Goal: Information Seeking & Learning: Understand process/instructions

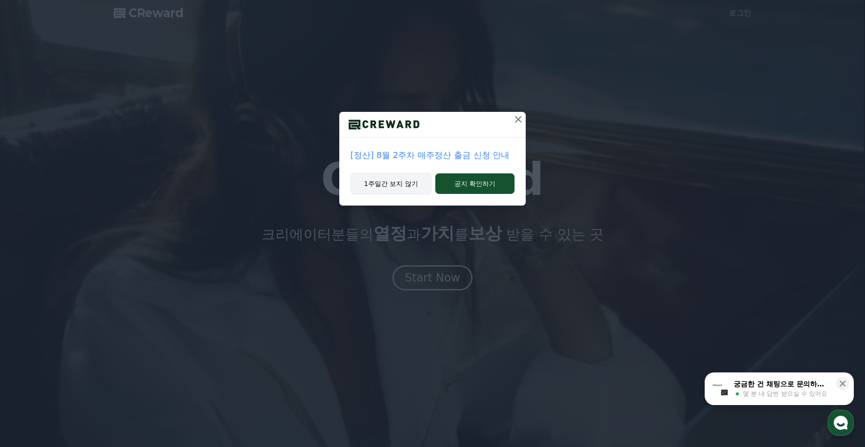
click at [405, 181] on button "1주일간 보지 않기" at bounding box center [391, 183] width 81 height 21
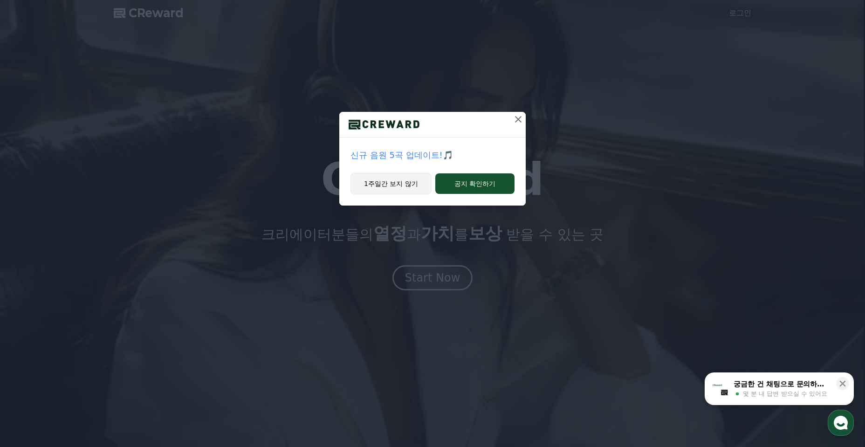
click at [401, 186] on button "1주일간 보지 않기" at bounding box center [391, 183] width 81 height 21
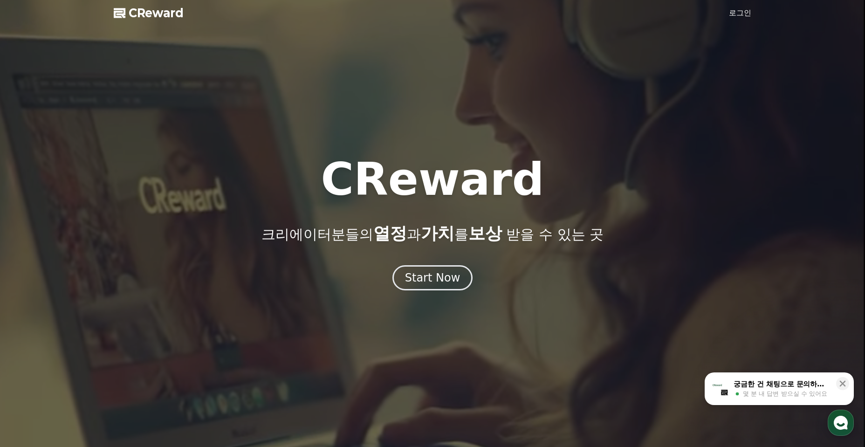
click at [741, 16] on link "로그인" at bounding box center [740, 12] width 22 height 11
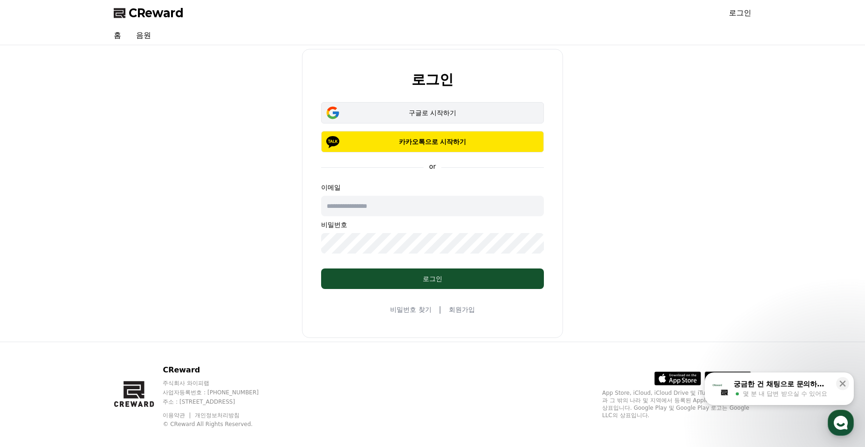
click at [436, 108] on div "구글로 시작하기" at bounding box center [433, 112] width 196 height 9
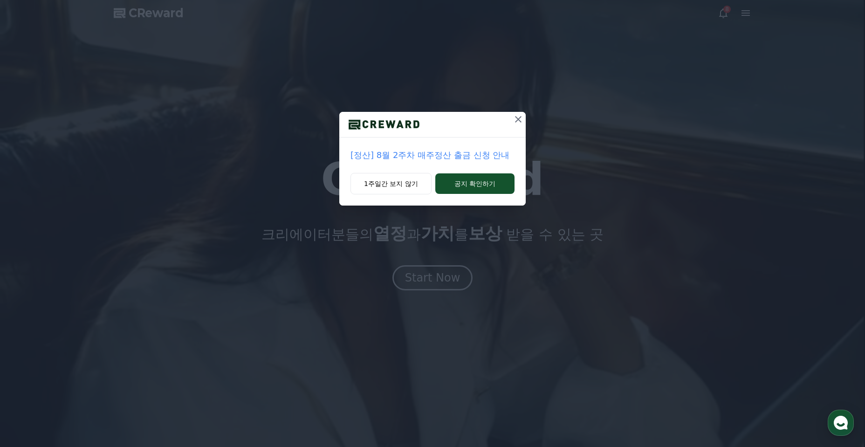
click at [519, 120] on icon at bounding box center [518, 119] width 7 height 7
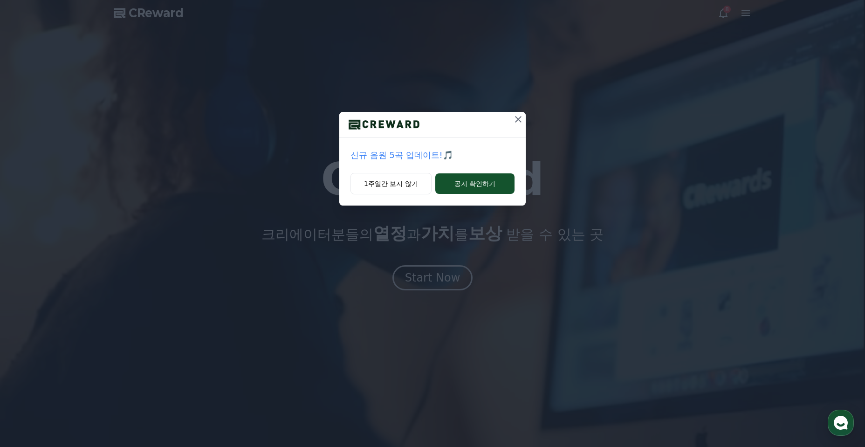
click at [521, 117] on icon at bounding box center [518, 119] width 7 height 7
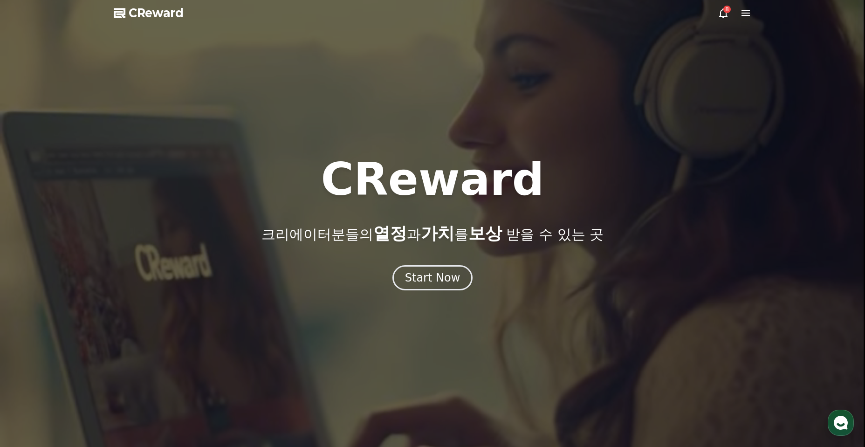
click at [750, 7] on icon at bounding box center [745, 12] width 11 height 11
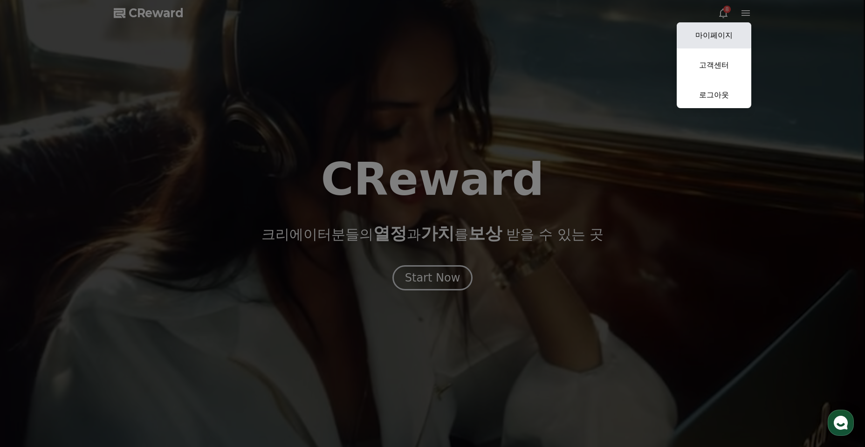
click at [727, 34] on link "마이페이지" at bounding box center [714, 35] width 75 height 26
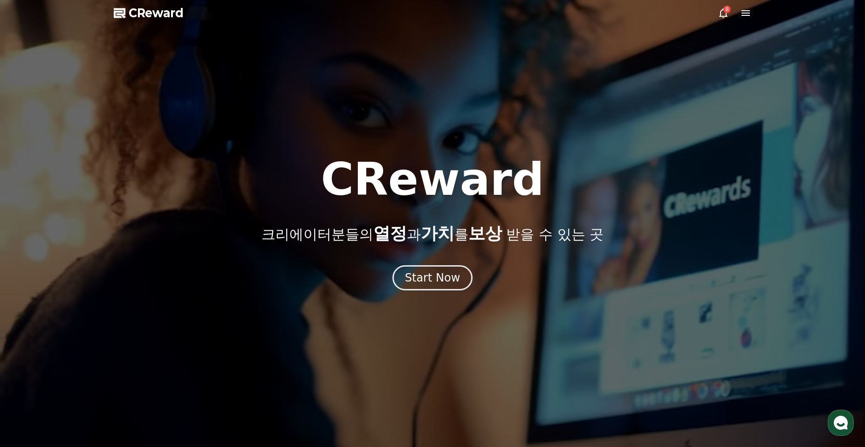
select select "**********"
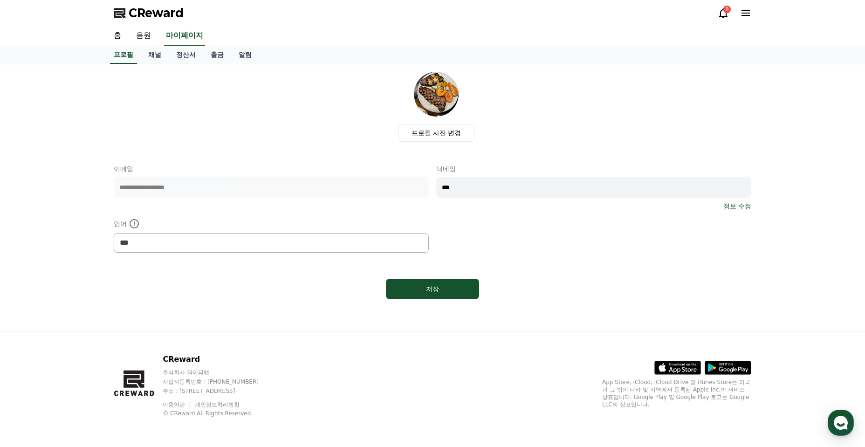
click at [144, 40] on link "음원" at bounding box center [144, 36] width 30 height 20
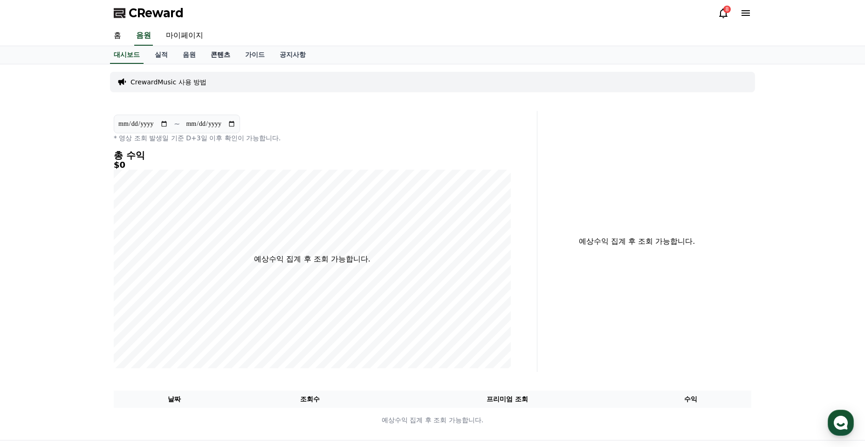
click at [225, 56] on link "콘텐츠" at bounding box center [220, 55] width 34 height 18
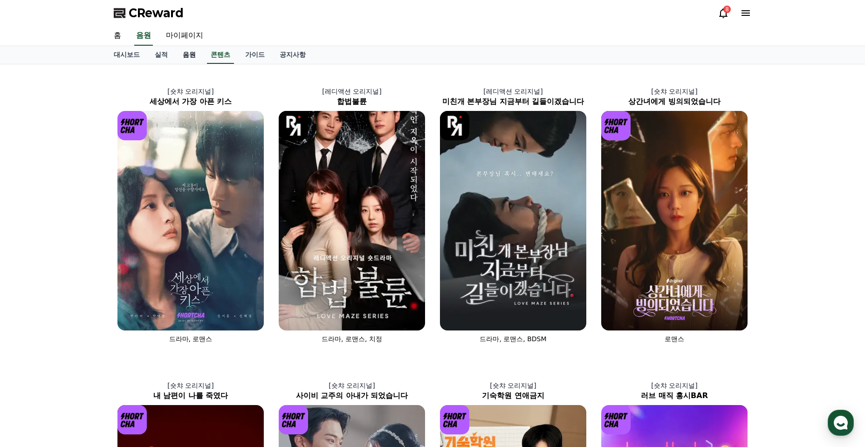
click at [186, 57] on link "음원" at bounding box center [189, 55] width 28 height 18
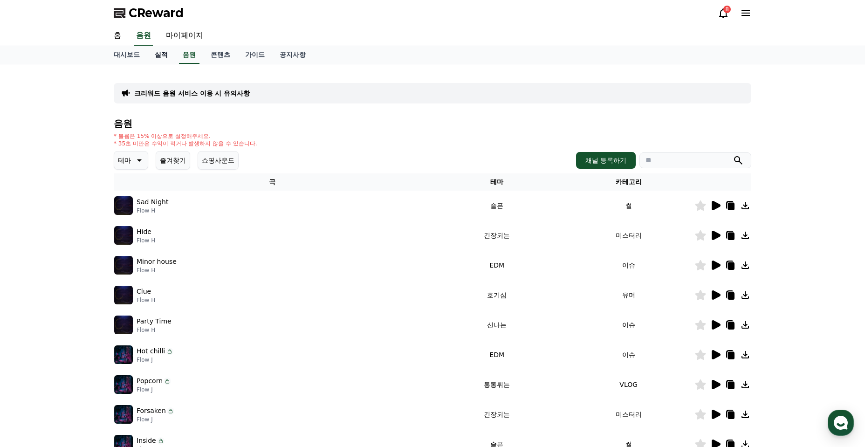
click at [167, 57] on link "실적" at bounding box center [161, 55] width 28 height 18
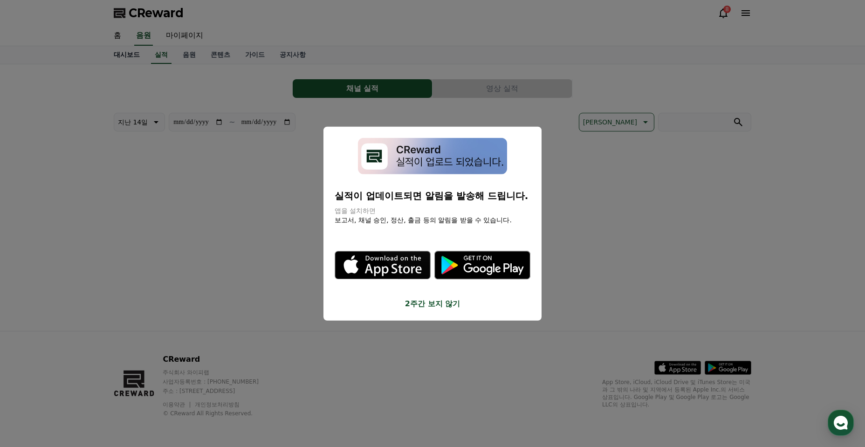
click at [129, 57] on button "close modal" at bounding box center [432, 223] width 865 height 447
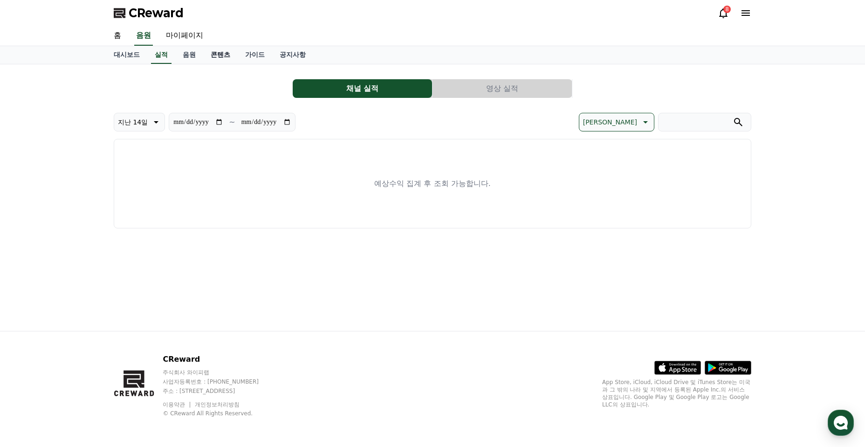
click at [209, 55] on link "콘텐츠" at bounding box center [220, 55] width 34 height 18
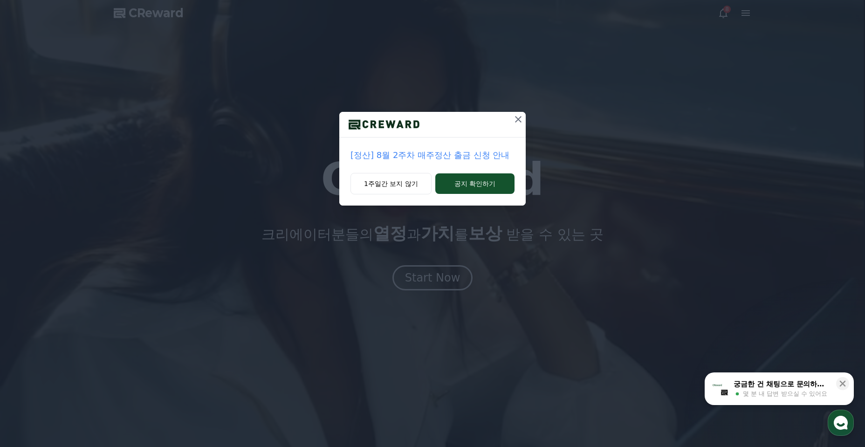
drag, startPoint x: 396, startPoint y: 188, endPoint x: 709, endPoint y: 74, distance: 333.2
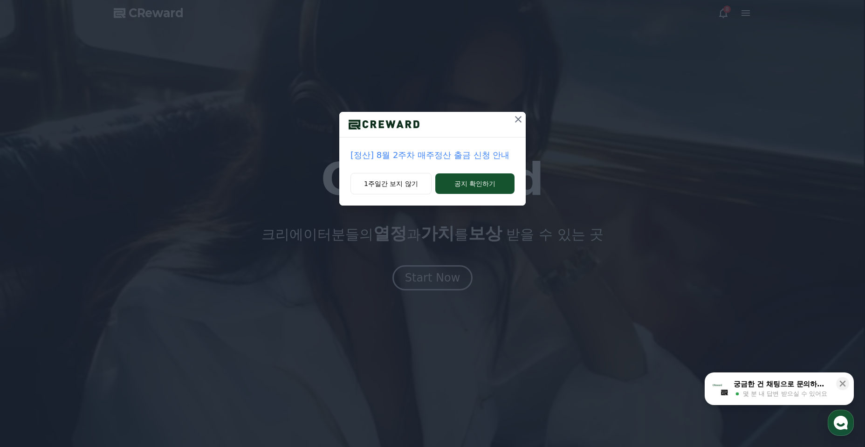
click at [397, 188] on button "1주일간 보지 않기" at bounding box center [391, 183] width 81 height 21
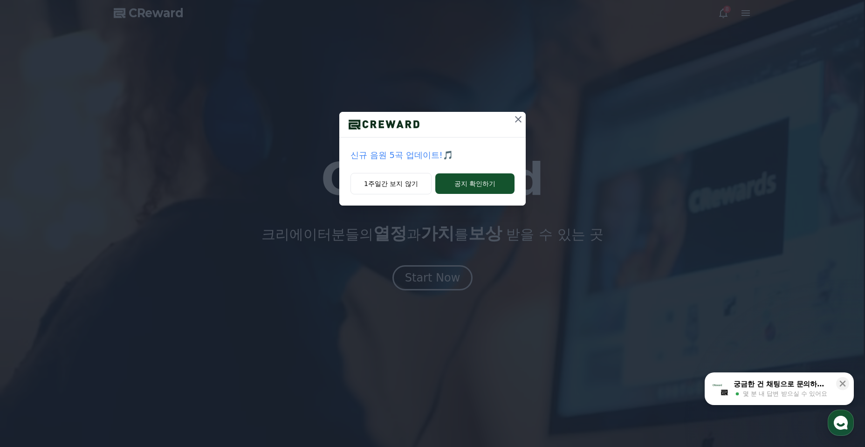
click at [743, 12] on div "신규 음원 5곡 업데이트!🎵 1주일간 보지 않기 공지 확인하기" at bounding box center [432, 110] width 865 height 221
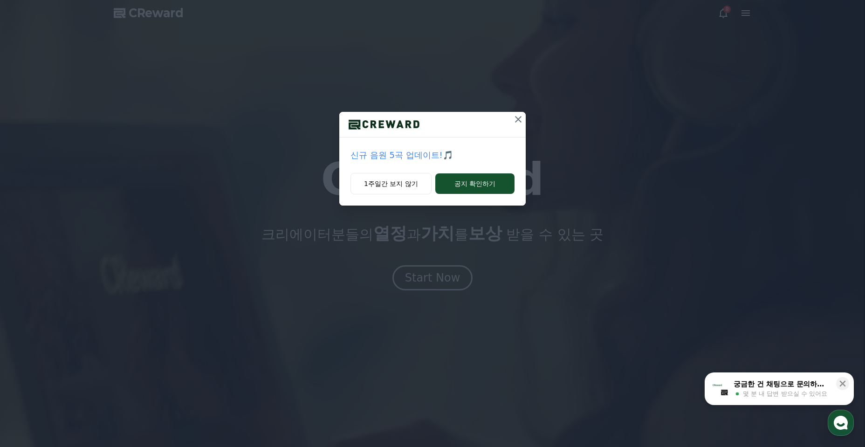
click at [515, 121] on icon at bounding box center [518, 119] width 11 height 11
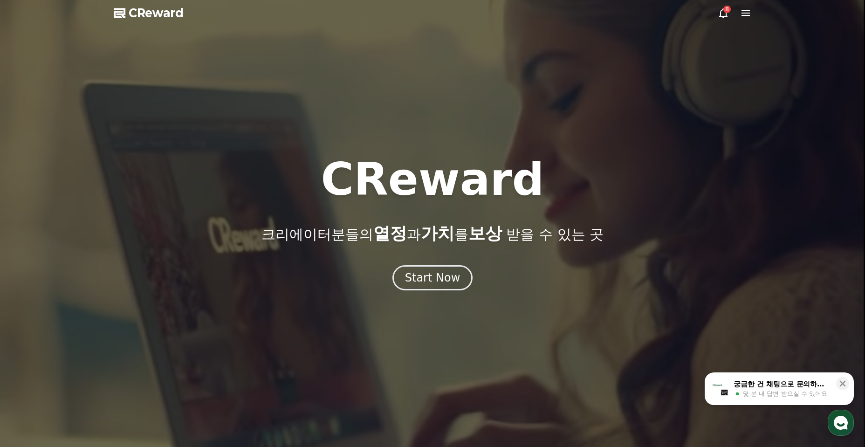
click at [747, 8] on icon at bounding box center [745, 12] width 11 height 11
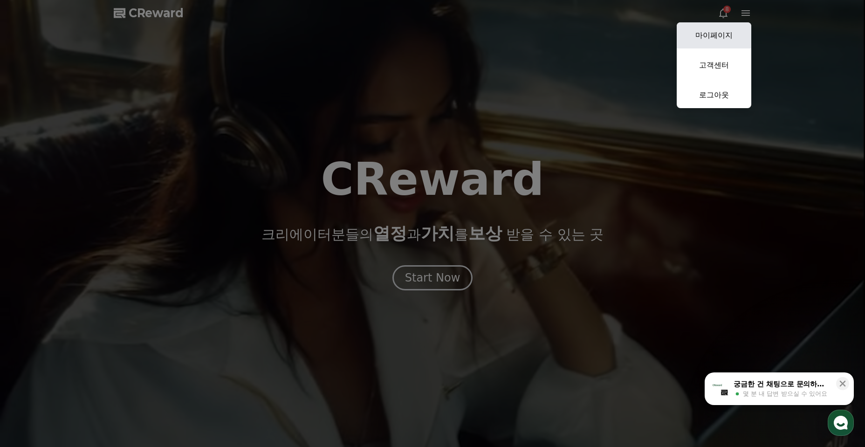
click at [722, 34] on link "마이페이지" at bounding box center [714, 35] width 75 height 26
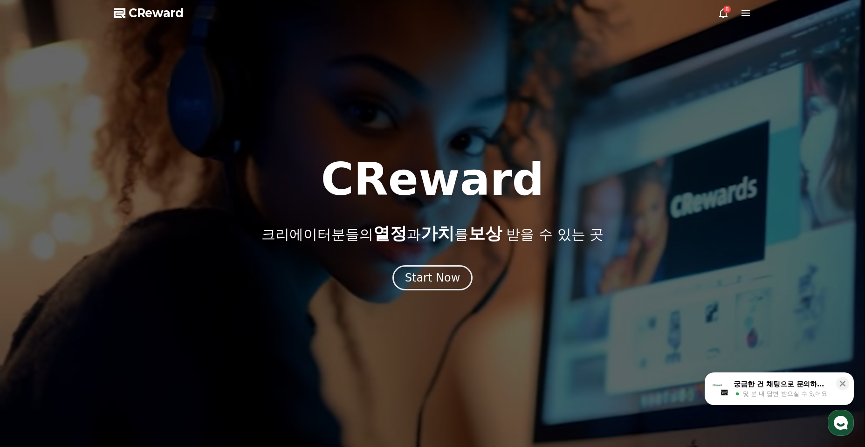
select select "**********"
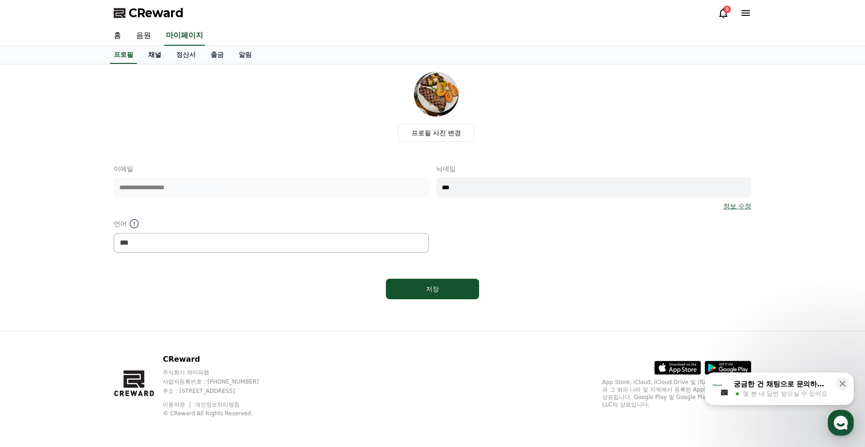
click at [158, 60] on link "채널" at bounding box center [155, 55] width 28 height 18
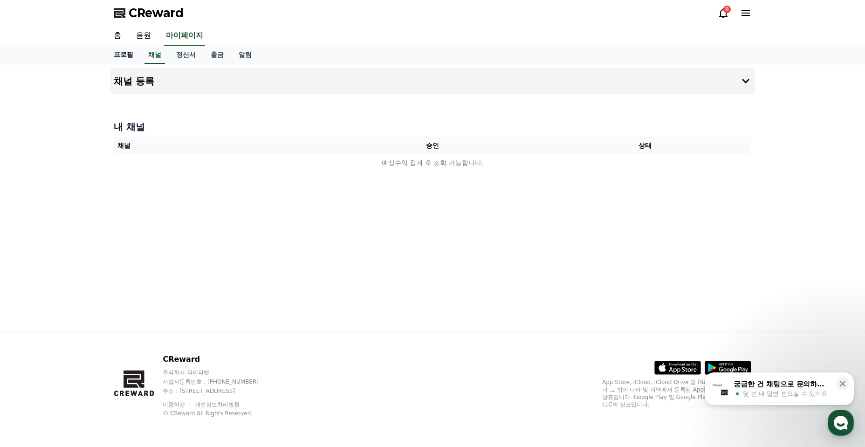
click at [134, 56] on link "프로필" at bounding box center [123, 55] width 34 height 18
select select "**********"
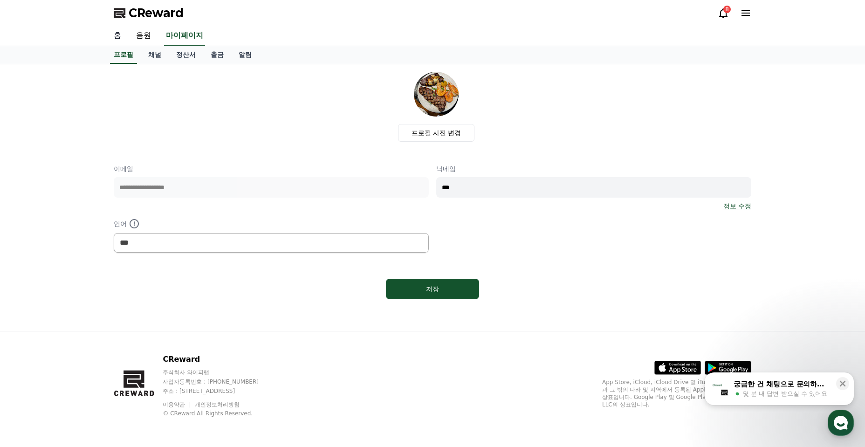
click at [118, 41] on link "홈" at bounding box center [117, 36] width 22 height 20
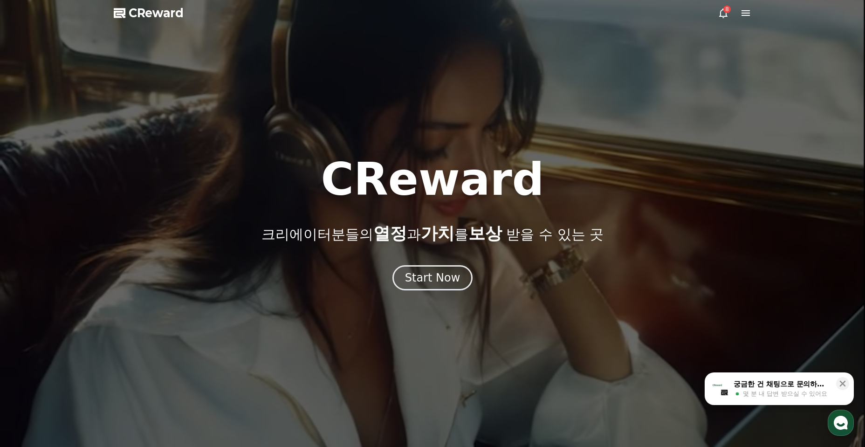
click at [165, 12] on span "CReward" at bounding box center [156, 13] width 55 height 15
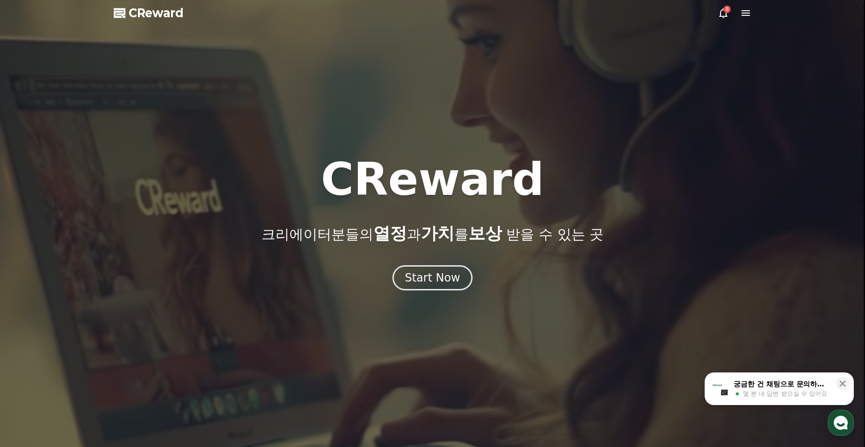
click at [750, 12] on icon at bounding box center [745, 12] width 11 height 11
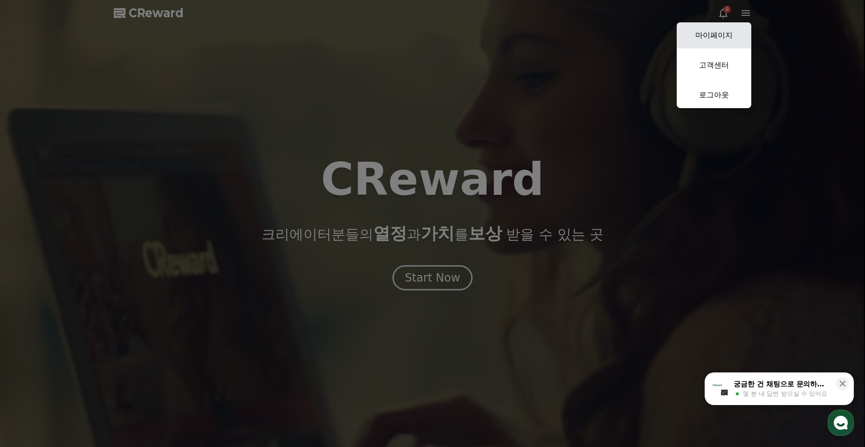
click at [727, 31] on link "마이페이지" at bounding box center [714, 35] width 75 height 26
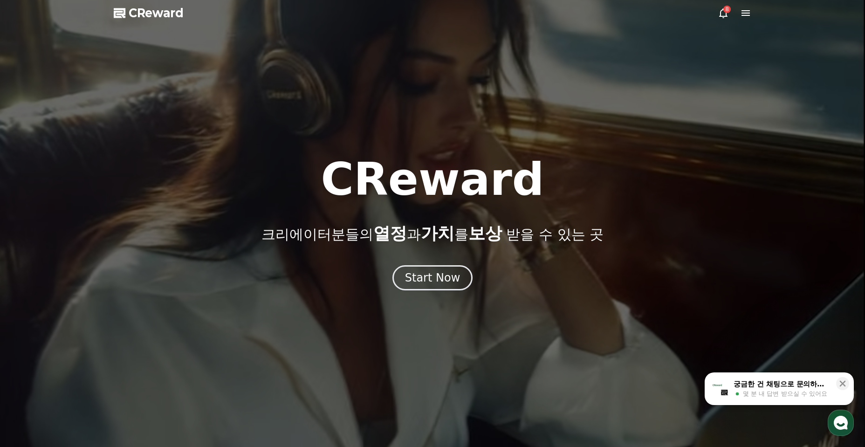
select select "**********"
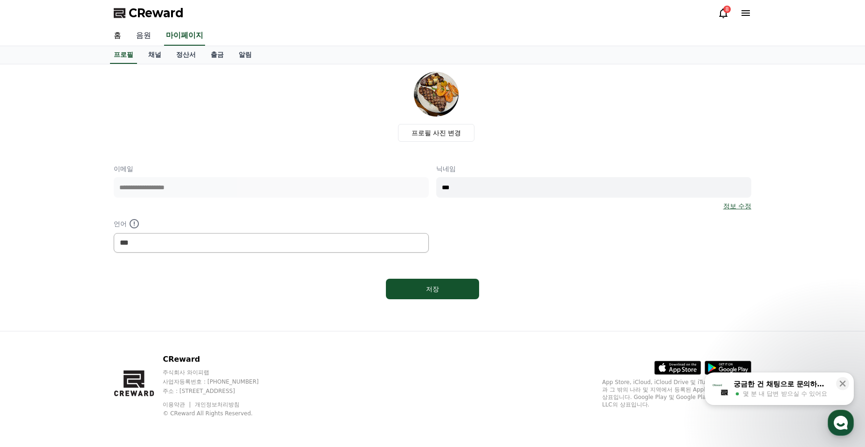
click at [144, 40] on link "음원" at bounding box center [144, 36] width 30 height 20
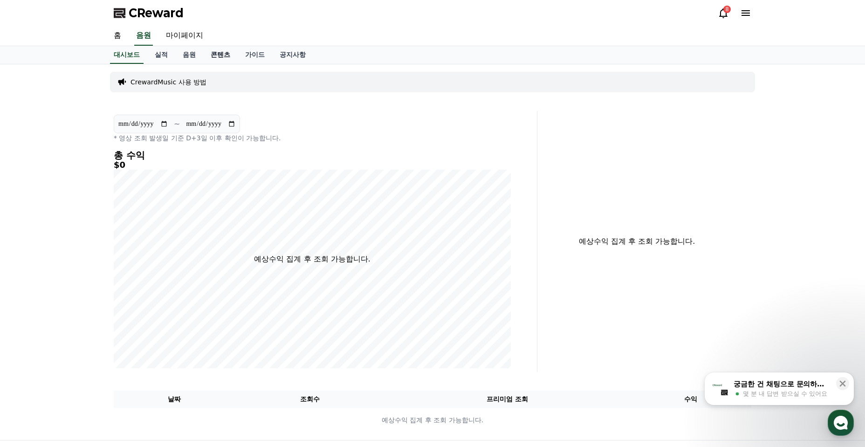
click at [207, 55] on link "콘텐츠" at bounding box center [220, 55] width 34 height 18
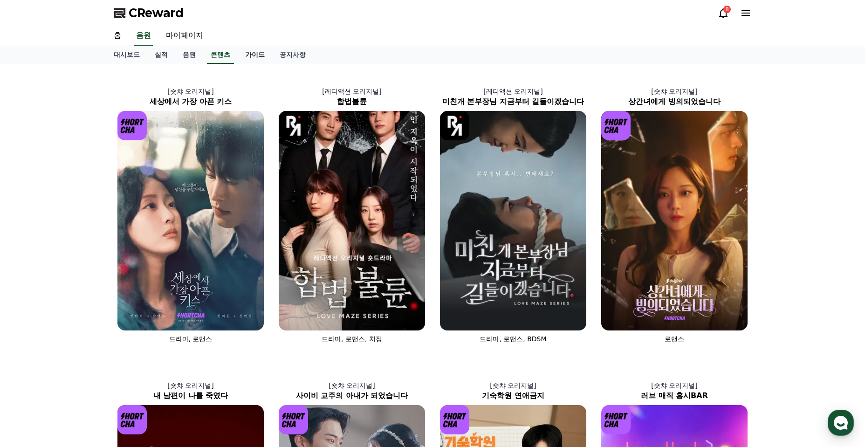
click at [245, 49] on link "가이드" at bounding box center [255, 55] width 34 height 18
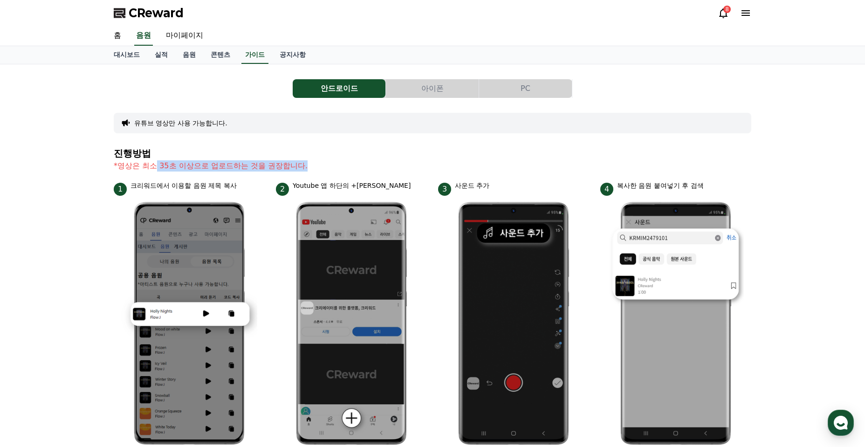
drag, startPoint x: 271, startPoint y: 166, endPoint x: 333, endPoint y: 166, distance: 62.0
click at [333, 166] on p "*영상은 최소 35초 이상으로 업로드하는 것을 권장합니다." at bounding box center [433, 165] width 638 height 11
click at [341, 166] on p "*영상은 최소 35초 이상으로 업로드하는 것을 권장합니다." at bounding box center [433, 165] width 638 height 11
click at [430, 90] on button "아이폰" at bounding box center [432, 88] width 93 height 19
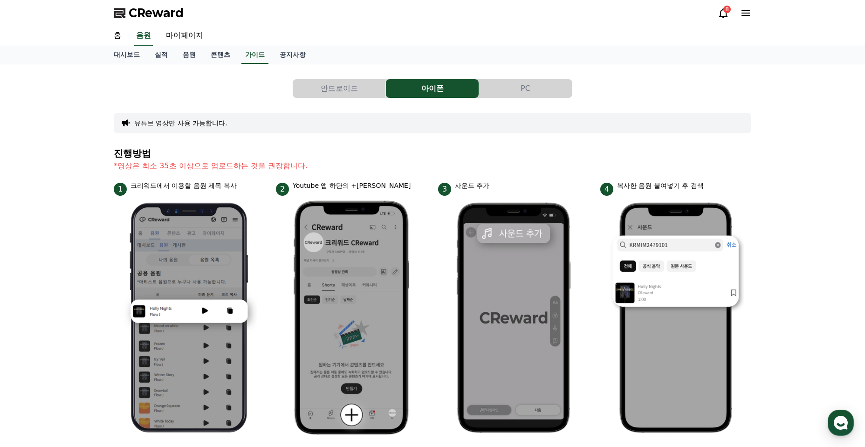
click at [318, 88] on button "안드로이드" at bounding box center [339, 88] width 93 height 19
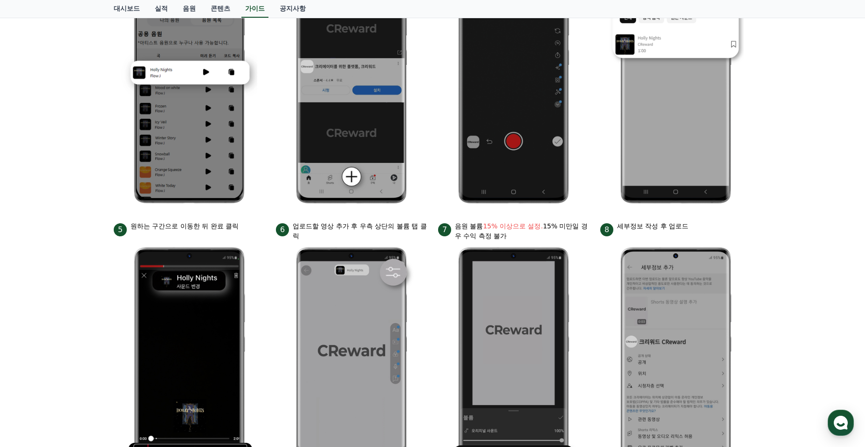
scroll to position [42, 0]
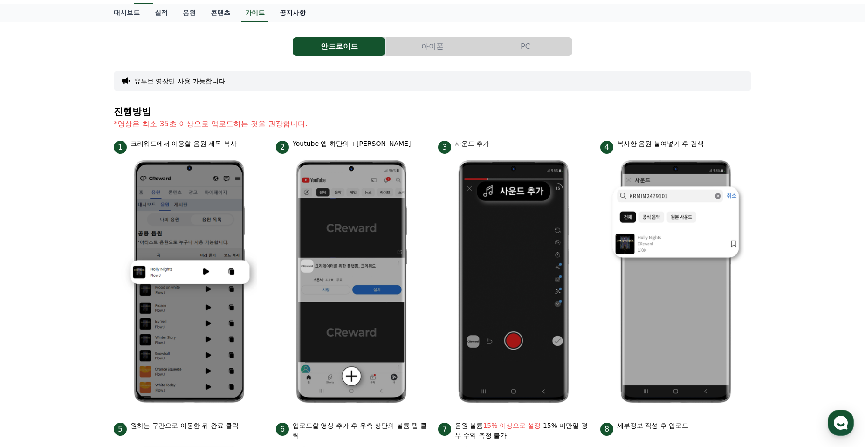
click at [292, 12] on link "공지사항" at bounding box center [292, 13] width 41 height 18
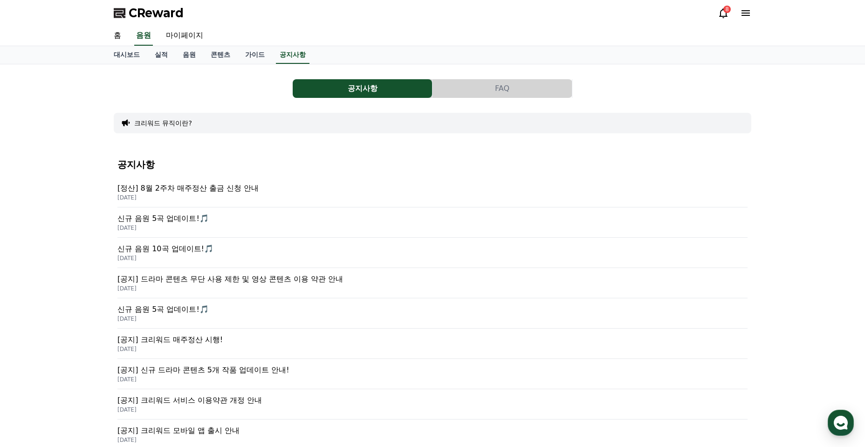
click at [318, 281] on p "[공지] 드라마 콘텐츠 무단 사용 제한 및 영상 콘텐츠 이용 약관 안내" at bounding box center [432, 279] width 630 height 11
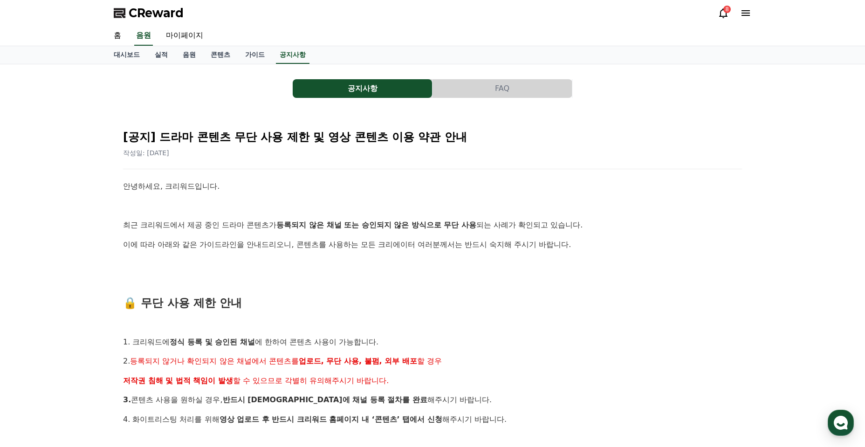
scroll to position [186, 0]
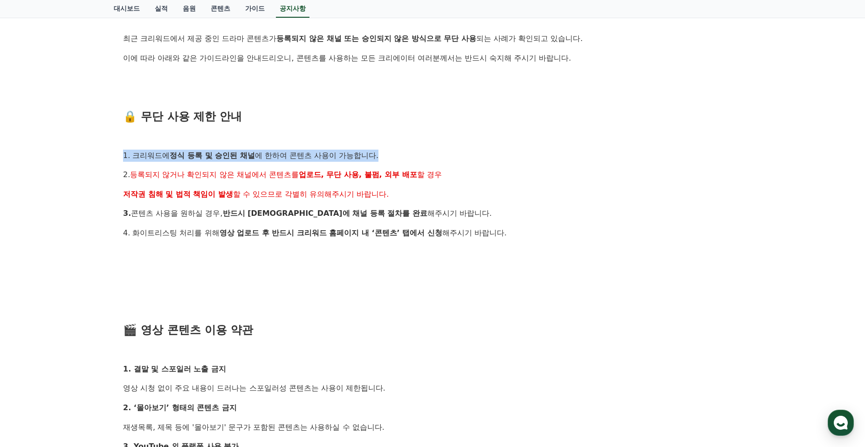
drag, startPoint x: 124, startPoint y: 159, endPoint x: 390, endPoint y: 159, distance: 265.3
click at [390, 159] on p "1. 크리워드에 정식 등록 및 승인된 채널 에 한하여 콘텐츠 사용이 가능합니다." at bounding box center [432, 156] width 619 height 12
click at [472, 159] on p "1. 크리워드에 정식 등록 및 승인된 채널 에 한하여 콘텐츠 사용이 가능합니다." at bounding box center [432, 156] width 619 height 12
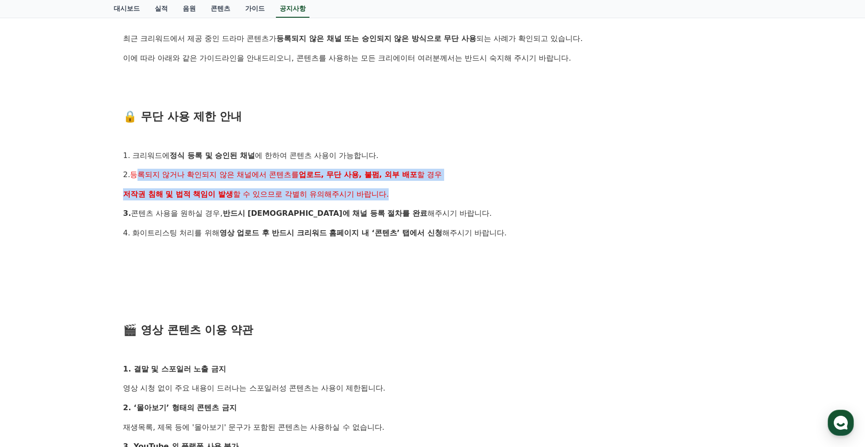
drag, startPoint x: 136, startPoint y: 171, endPoint x: 432, endPoint y: 200, distance: 297.1
click at [417, 192] on div "안녕하세요, 크리워드입니다. 최근 크리워드에서 제공 중인 드라마 콘텐츠가 등록되지 않은 채널 또는 승인되지 않은 방식으로 무단 사용 되는 사례…" at bounding box center [432, 398] width 619 height 808
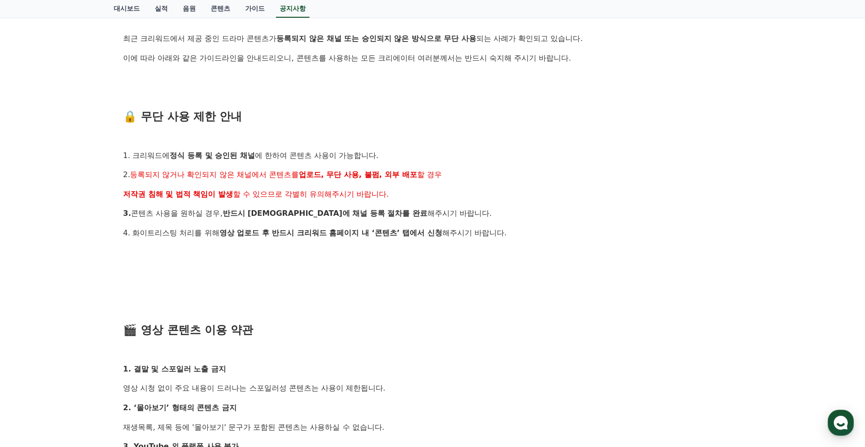
click at [435, 202] on div "안녕하세요, 크리워드입니다. 최근 크리워드에서 제공 중인 드라마 콘텐츠가 등록되지 않은 채널 또는 승인되지 않은 방식으로 무단 사용 되는 사례…" at bounding box center [432, 398] width 619 height 808
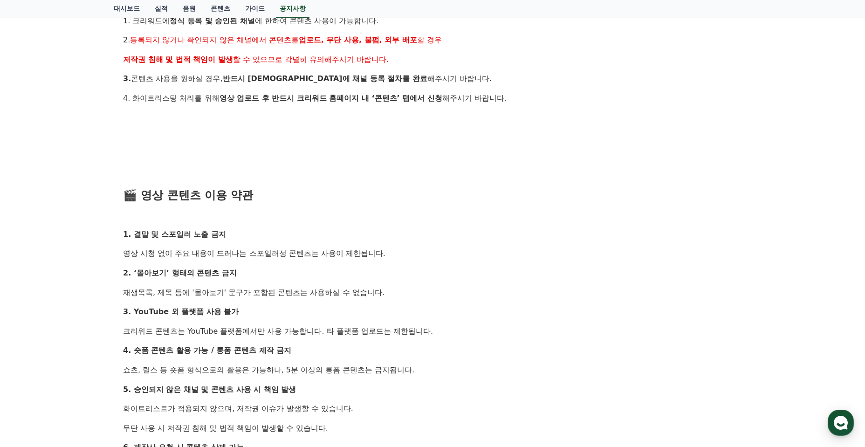
scroll to position [326, 0]
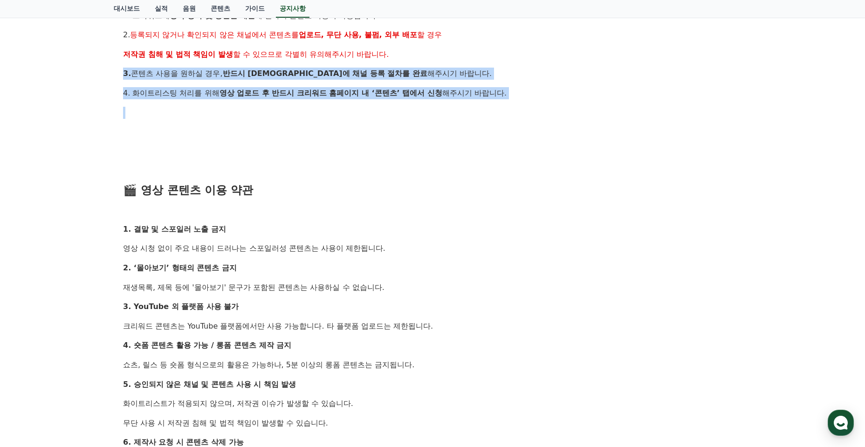
drag, startPoint x: 193, startPoint y: 73, endPoint x: 414, endPoint y: 115, distance: 224.4
click at [414, 113] on div "안녕하세요, 크리워드입니다. 최근 크리워드에서 제공 중인 드라마 콘텐츠가 등록되지 않은 채널 또는 승인되지 않은 방식으로 무단 사용 되는 사례…" at bounding box center [432, 258] width 619 height 808
click at [407, 118] on p at bounding box center [432, 113] width 619 height 12
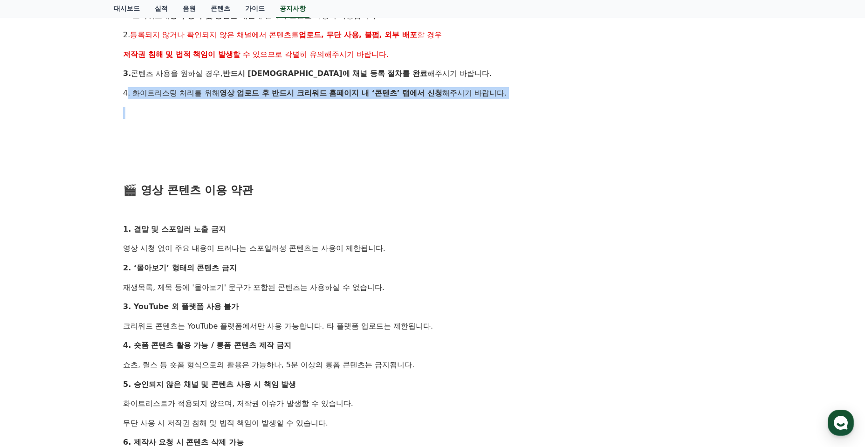
drag, startPoint x: 160, startPoint y: 94, endPoint x: 253, endPoint y: 111, distance: 93.9
click at [251, 110] on div "안녕하세요, 크리워드입니다. 최근 크리워드에서 제공 중인 드라마 콘텐츠가 등록되지 않은 채널 또는 승인되지 않은 방식으로 무단 사용 되는 사례…" at bounding box center [432, 258] width 619 height 808
click at [253, 111] on p at bounding box center [432, 113] width 619 height 12
drag, startPoint x: 185, startPoint y: 93, endPoint x: 329, endPoint y: 110, distance: 145.0
click at [329, 110] on div "안녕하세요, 크리워드입니다. 최근 크리워드에서 제공 중인 드라마 콘텐츠가 등록되지 않은 채널 또는 승인되지 않은 방식으로 무단 사용 되는 사례…" at bounding box center [432, 258] width 619 height 808
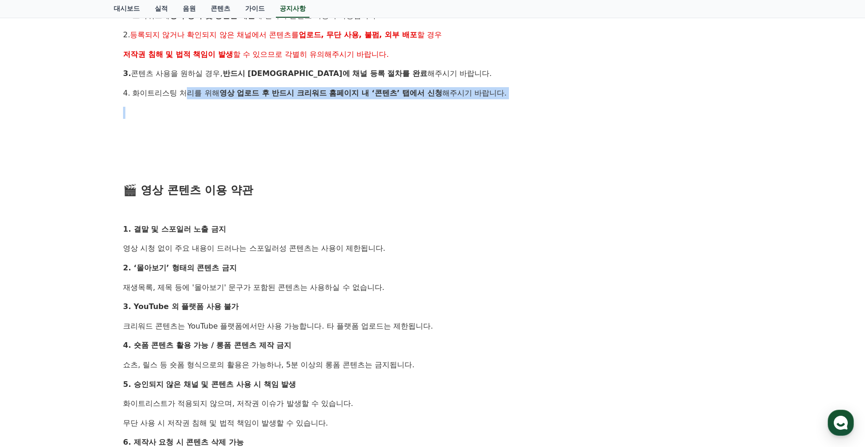
click at [329, 110] on p at bounding box center [432, 113] width 619 height 12
drag, startPoint x: 379, startPoint y: 95, endPoint x: 433, endPoint y: 108, distance: 55.7
click at [433, 108] on div "안녕하세요, 크리워드입니다. 최근 크리워드에서 제공 중인 드라마 콘텐츠가 등록되지 않은 채널 또는 승인되지 않은 방식으로 무단 사용 되는 사례…" at bounding box center [432, 258] width 619 height 808
click at [433, 111] on p at bounding box center [432, 113] width 619 height 12
drag, startPoint x: 377, startPoint y: 94, endPoint x: 472, endPoint y: 102, distance: 95.9
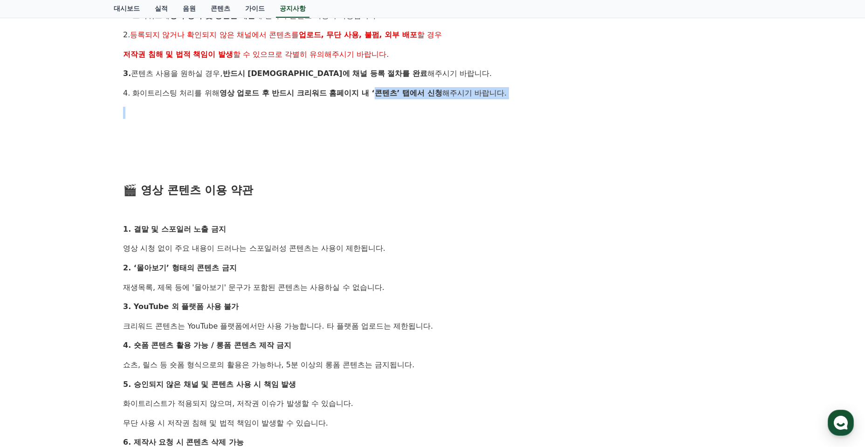
click at [472, 102] on div "안녕하세요, 크리워드입니다. 최근 크리워드에서 제공 중인 드라마 콘텐츠가 등록되지 않은 채널 또는 승인되지 않은 방식으로 무단 사용 되는 사례…" at bounding box center [432, 258] width 619 height 808
click at [436, 116] on p at bounding box center [432, 113] width 619 height 12
drag, startPoint x: 403, startPoint y: 91, endPoint x: 506, endPoint y: 110, distance: 104.6
click at [507, 103] on div "안녕하세요, 크리워드입니다. 최근 크리워드에서 제공 중인 드라마 콘텐츠가 등록되지 않은 채널 또는 승인되지 않은 방식으로 무단 사용 되는 사례…" at bounding box center [432, 258] width 619 height 808
click at [323, 196] on h3 "🎬 영상 콘텐츠 이용 약관" at bounding box center [432, 190] width 619 height 12
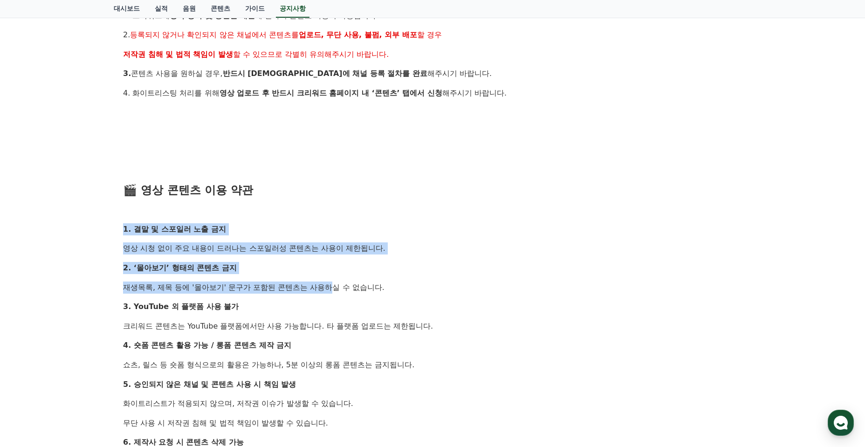
drag, startPoint x: 115, startPoint y: 228, endPoint x: 308, endPoint y: 275, distance: 199.0
click at [308, 275] on div "[공지] 드라마 콘텐츠 무단 사용 제한 및 영상 콘텐츠 이용 약관 안내 작성일: [DATE] 안녕하세요, 크리워드입니다. 최근 크리워드에서 제…" at bounding box center [433, 242] width 638 height 913
click at [316, 262] on div "안녕하세요, 크리워드입니다. 최근 크리워드에서 제공 중인 드라마 콘텐츠가 등록되지 않은 채널 또는 승인되지 않은 방식으로 무단 사용 되는 사례…" at bounding box center [432, 258] width 619 height 808
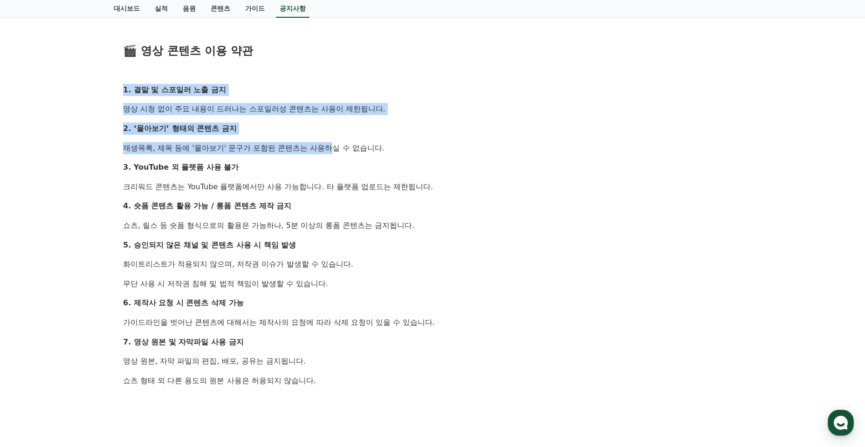
scroll to position [466, 0]
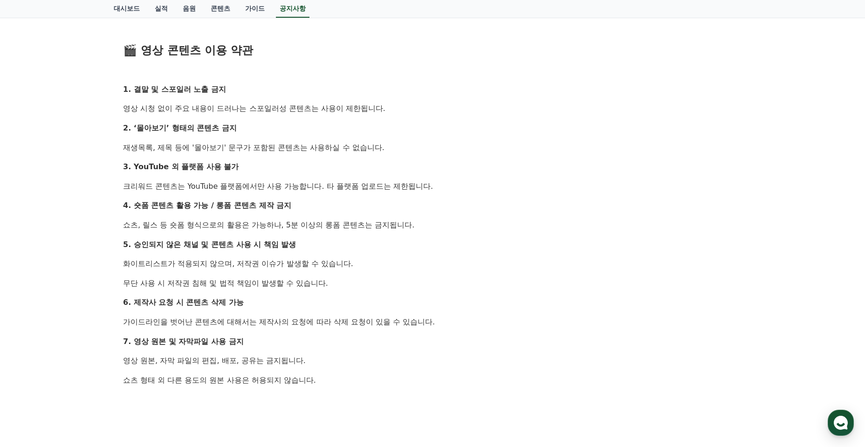
click at [296, 248] on p "5. 승인되지 않은 채널 및 콘텐츠 사용 시 책임 발생" at bounding box center [432, 245] width 619 height 12
drag, startPoint x: 336, startPoint y: 369, endPoint x: 127, endPoint y: 234, distance: 248.8
click at [127, 234] on div "안녕하세요, 크리워드입니다. 최근 크리워드에서 제공 중인 드라마 콘텐츠가 등록되지 않은 채널 또는 승인되지 않은 방식으로 무단 사용 되는 사례…" at bounding box center [432, 118] width 619 height 808
click at [328, 343] on p "7. 영상 원본 및 자막파일 사용 금지" at bounding box center [432, 342] width 619 height 12
drag, startPoint x: 339, startPoint y: 384, endPoint x: 112, endPoint y: 80, distance: 379.4
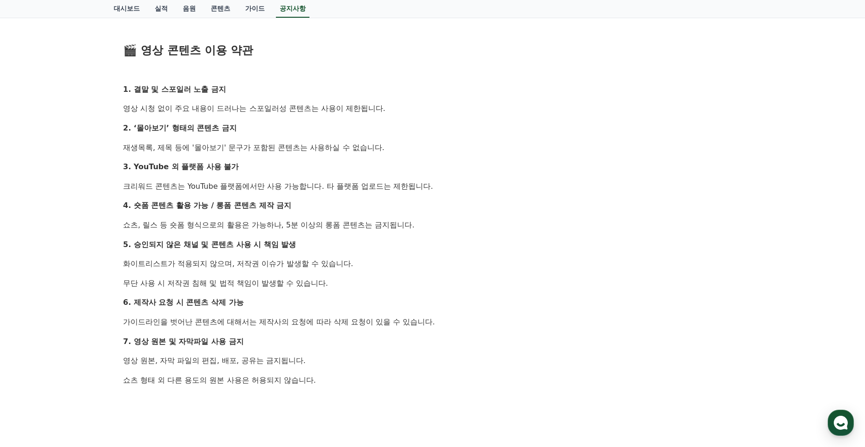
click at [112, 80] on div "공지사항 FAQ [공지] 드라마 콘텐츠 무단 사용 제한 및 영상 콘텐츠 이용 약관 안내 작성일: [DATE] 안녕하세요, 크리워드입니다. 최근…" at bounding box center [432, 82] width 645 height 961
click at [348, 335] on div "안녕하세요, 크리워드입니다. 최근 크리워드에서 제공 중인 드라마 콘텐츠가 등록되지 않은 채널 또는 승인되지 않은 방식으로 무단 사용 되는 사례…" at bounding box center [432, 118] width 619 height 808
drag, startPoint x: 323, startPoint y: 370, endPoint x: 100, endPoint y: 95, distance: 353.6
click at [100, 95] on div "공지사항 FAQ [공지] 드라마 콘텐츠 무단 사용 제한 및 영상 콘텐츠 이용 약관 안내 작성일: [DATE] 안녕하세요, 크리워드입니다. 최근…" at bounding box center [432, 82] width 865 height 969
click at [171, 181] on p "크리워드 콘텐츠는 YouTube 플랫폼에서만 사용 가능합니다. 타 플랫폼 업로드는 제한됩니다." at bounding box center [432, 186] width 619 height 12
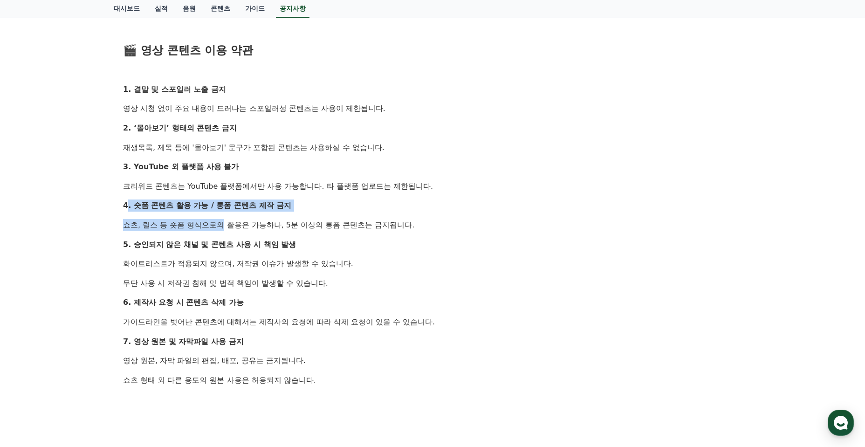
drag, startPoint x: 128, startPoint y: 207, endPoint x: 200, endPoint y: 223, distance: 73.6
click at [200, 223] on div "안녕하세요, 크리워드입니다. 최근 크리워드에서 제공 중인 드라마 콘텐츠가 등록되지 않은 채널 또는 승인되지 않은 방식으로 무단 사용 되는 사례…" at bounding box center [432, 118] width 619 height 808
click at [204, 229] on p "쇼츠, 릴스 등 숏폼 형식으로의 활용은 가능하나, 5분 이상의 롱폼 콘텐츠는 금지됩니다." at bounding box center [432, 225] width 619 height 12
drag, startPoint x: 147, startPoint y: 223, endPoint x: 370, endPoint y: 252, distance: 224.7
click at [370, 252] on div "안녕하세요, 크리워드입니다. 최근 크리워드에서 제공 중인 드라마 콘텐츠가 등록되지 않은 채널 또는 승인되지 않은 방식으로 무단 사용 되는 사례…" at bounding box center [432, 118] width 619 height 808
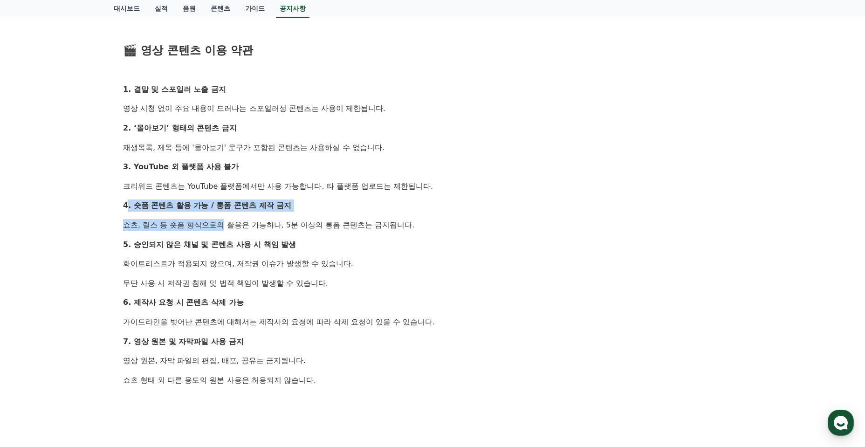
click at [370, 252] on div "안녕하세요, 크리워드입니다. 최근 크리워드에서 제공 중인 드라마 콘텐츠가 등록되지 않은 채널 또는 승인되지 않은 방식으로 무단 사용 되는 사례…" at bounding box center [432, 118] width 619 height 808
drag, startPoint x: 265, startPoint y: 257, endPoint x: 59, endPoint y: 210, distance: 210.8
click at [59, 210] on div "공지사항 FAQ [공지] 드라마 콘텐츠 무단 사용 제한 및 영상 콘텐츠 이용 약관 안내 작성일: [DATE] 안녕하세요, 크리워드입니다. 최근…" at bounding box center [432, 82] width 865 height 969
click at [241, 272] on div "안녕하세요, 크리워드입니다. 최근 크리워드에서 제공 중인 드라마 콘텐츠가 등록되지 않은 채널 또는 승인되지 않은 방식으로 무단 사용 되는 사례…" at bounding box center [432, 118] width 619 height 808
drag, startPoint x: 325, startPoint y: 272, endPoint x: 105, endPoint y: 232, distance: 224.1
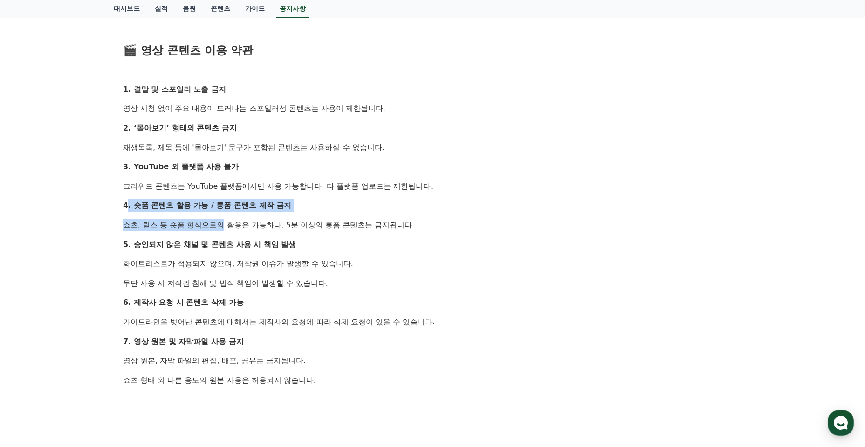
click at [105, 232] on div "공지사항 FAQ [공지] 드라마 콘텐츠 무단 사용 제한 및 영상 콘텐츠 이용 약관 안내 작성일: [DATE] 안녕하세요, 크리워드입니다. 최근…" at bounding box center [432, 82] width 865 height 969
click at [262, 274] on div "안녕하세요, 크리워드입니다. 최근 크리워드에서 제공 중인 드라마 콘텐츠가 등록되지 않은 채널 또는 승인되지 않은 방식으로 무단 사용 되는 사례…" at bounding box center [432, 118] width 619 height 808
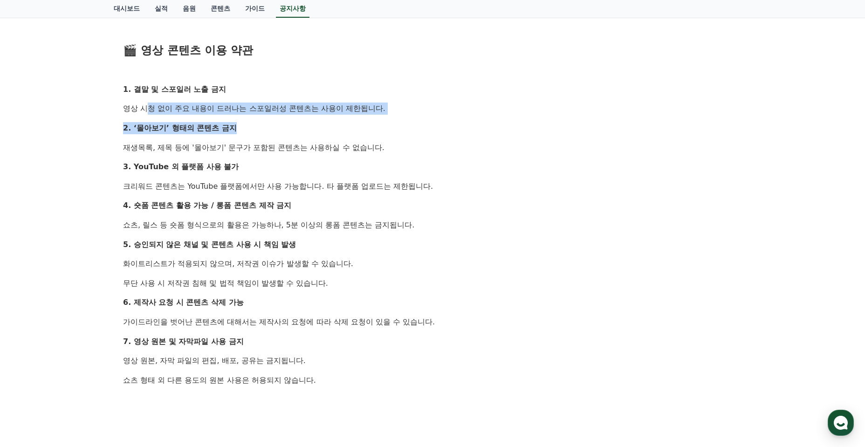
drag, startPoint x: 386, startPoint y: 119, endPoint x: 147, endPoint y: 107, distance: 239.5
click at [118, 98] on div "[공지] 드라마 콘텐츠 무단 사용 제한 및 영상 콘텐츠 이용 약관 안내 작성일: [DATE] 안녕하세요, 크리워드입니다. 최근 크리워드에서 제…" at bounding box center [432, 102] width 630 height 905
click at [224, 126] on strong "2. ‘몰아보기’ 형태의 콘텐츠 금지" at bounding box center [180, 128] width 114 height 9
drag, startPoint x: 396, startPoint y: 110, endPoint x: 92, endPoint y: 73, distance: 305.8
click at [92, 73] on div "공지사항 FAQ [공지] 드라마 콘텐츠 무단 사용 제한 및 영상 콘텐츠 이용 약관 안내 작성일: [DATE] 안녕하세요, 크리워드입니다. 최근…" at bounding box center [432, 82] width 865 height 969
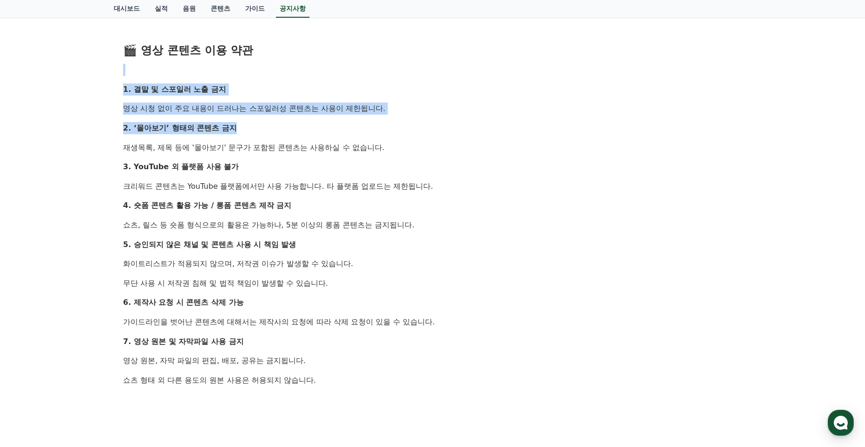
click at [227, 131] on strong "2. ‘몰아보기’ 형태의 콘텐츠 금지" at bounding box center [180, 128] width 114 height 9
drag, startPoint x: 269, startPoint y: 111, endPoint x: 384, endPoint y: 112, distance: 114.2
click at [384, 112] on div "[공지] 드라마 콘텐츠 무단 사용 제한 및 영상 콘텐츠 이용 약관 안내 작성일: [DATE] 안녕하세요, 크리워드입니다. 최근 크리워드에서 제…" at bounding box center [432, 102] width 630 height 905
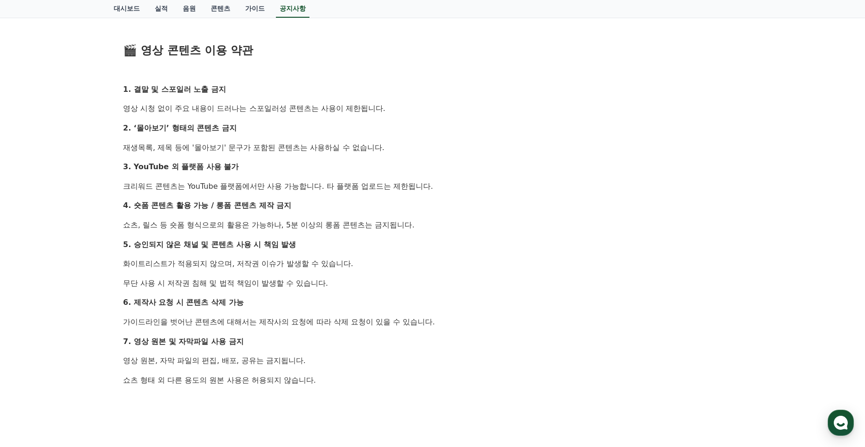
click at [348, 124] on p "2. ‘몰아보기’ 형태의 콘텐츠 금지" at bounding box center [432, 128] width 619 height 12
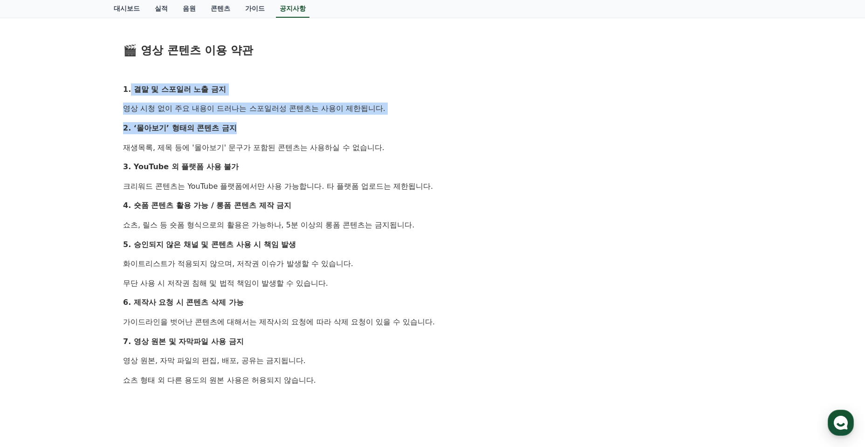
drag, startPoint x: 173, startPoint y: 90, endPoint x: 307, endPoint y: 122, distance: 137.6
click at [307, 122] on div "안녕하세요, 크리워드입니다. 최근 크리워드에서 제공 중인 드라마 콘텐츠가 등록되지 않은 채널 또는 승인되지 않은 방식으로 무단 사용 되는 사례…" at bounding box center [432, 118] width 619 height 808
click at [278, 123] on p "2. ‘몰아보기’ 형태의 콘텐츠 금지" at bounding box center [432, 128] width 619 height 12
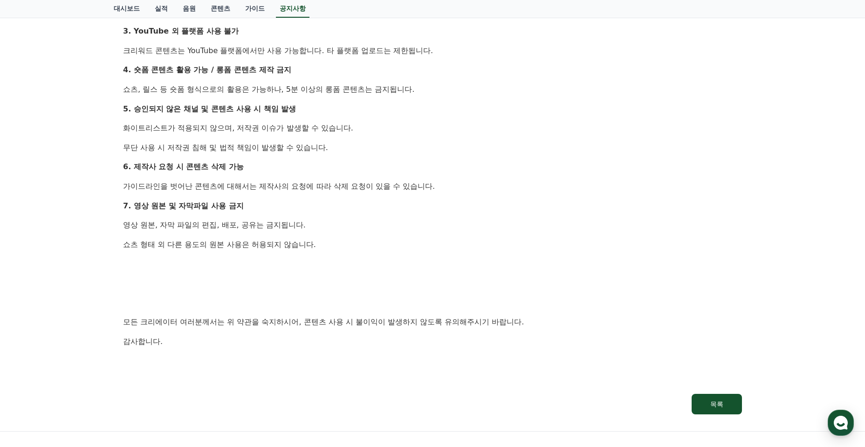
scroll to position [606, 0]
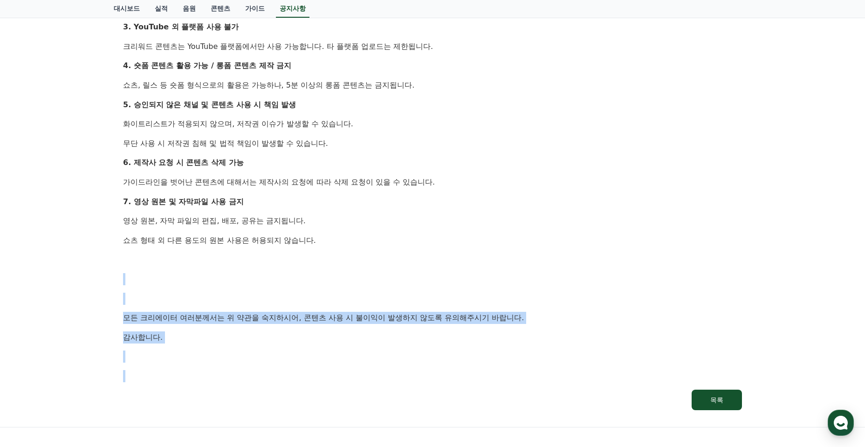
drag, startPoint x: 66, startPoint y: 293, endPoint x: 20, endPoint y: 279, distance: 47.8
click at [352, 354] on p at bounding box center [432, 357] width 619 height 12
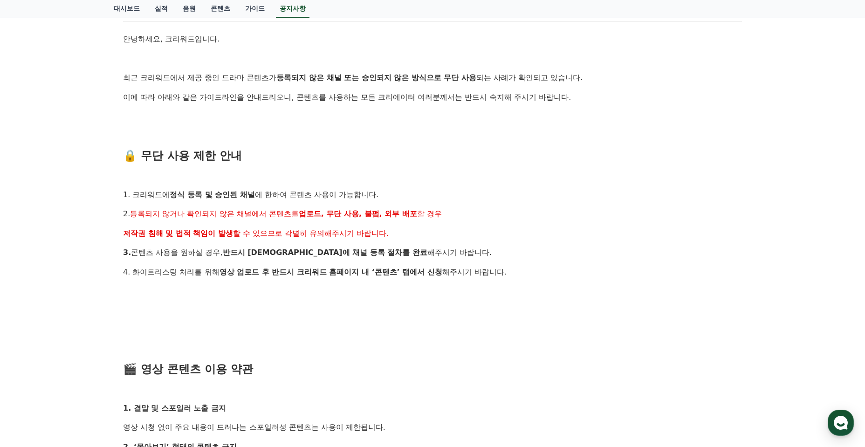
scroll to position [3, 0]
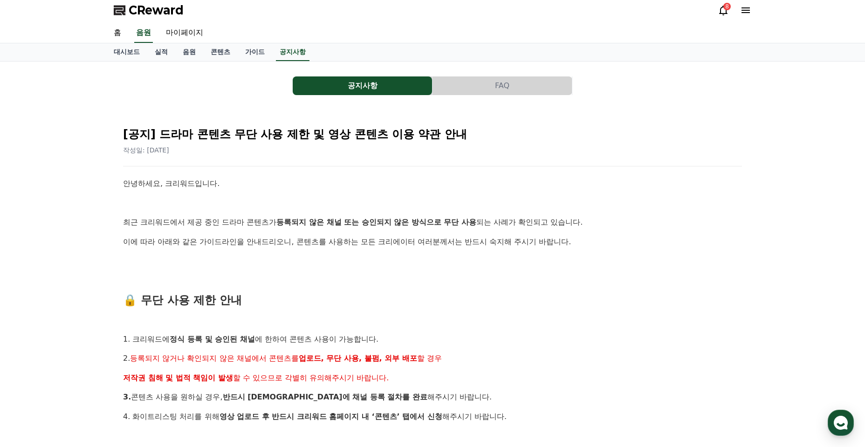
click at [483, 83] on button "FAQ" at bounding box center [502, 85] width 139 height 19
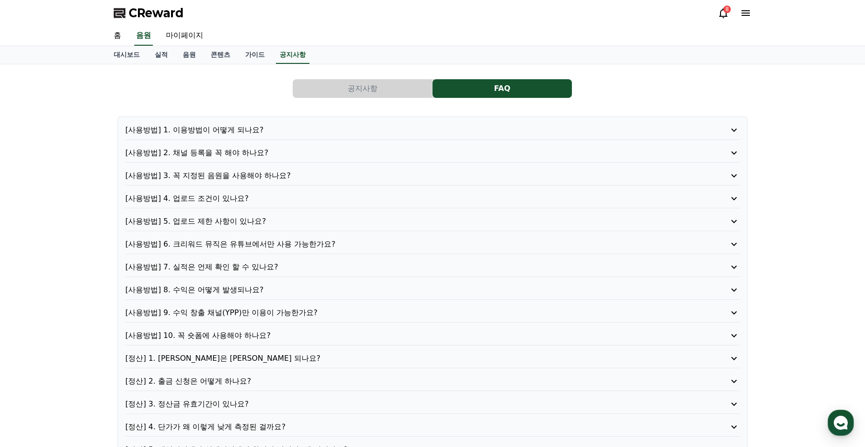
click at [263, 154] on p "[사용방법] 2. 채널 등록을 꼭 해야 하나요?" at bounding box center [407, 152] width 565 height 11
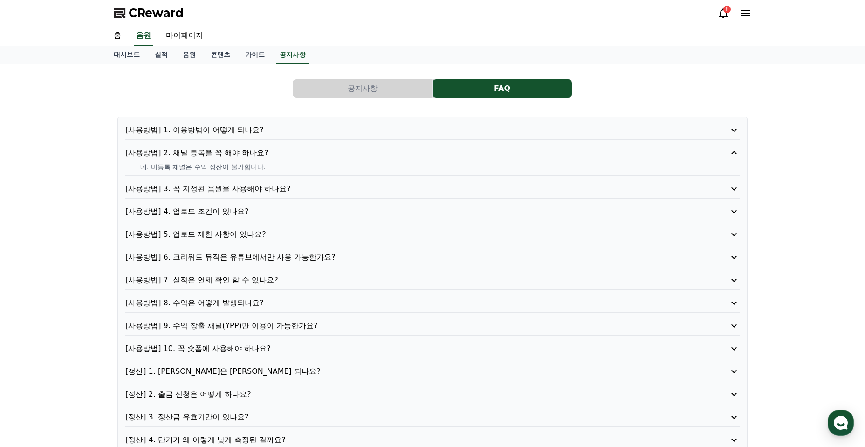
click at [302, 210] on p "[사용방법] 4. 업로드 조건이 있나요?" at bounding box center [407, 211] width 565 height 11
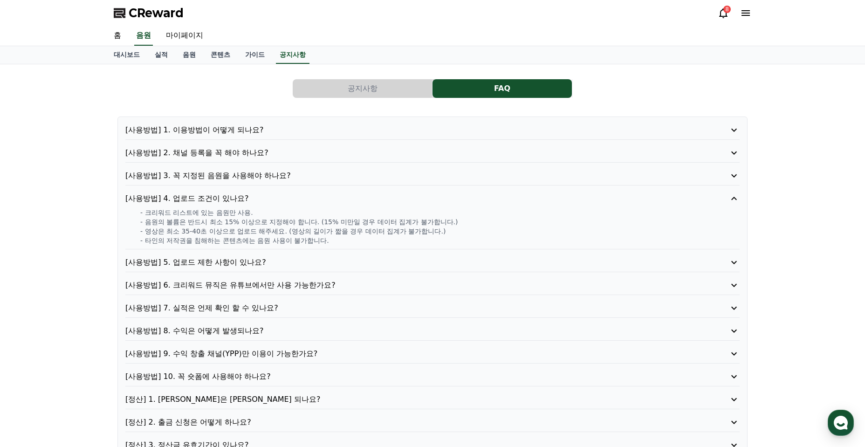
drag, startPoint x: 145, startPoint y: 212, endPoint x: 454, endPoint y: 240, distance: 310.8
click at [451, 240] on div "- 크리워드 리스트에 있는 음원만 사용. - 음원의 볼륨은 반드시 최소 15% 이상으로 지정해야 합니다. (15% 미만일 경우 데이터 집계가 …" at bounding box center [432, 226] width 614 height 37
click at [466, 240] on p "- 타인의 저작권을 침해하는 콘텐츠에는 음원 사용이 불가합니다." at bounding box center [440, 240] width 600 height 9
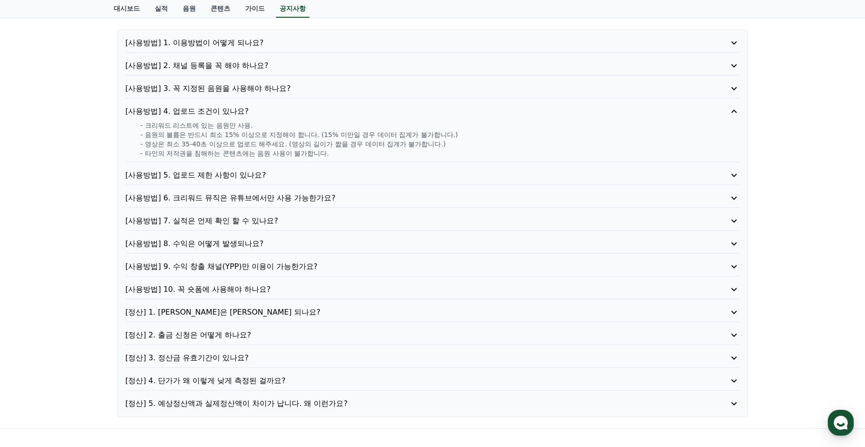
scroll to position [93, 0]
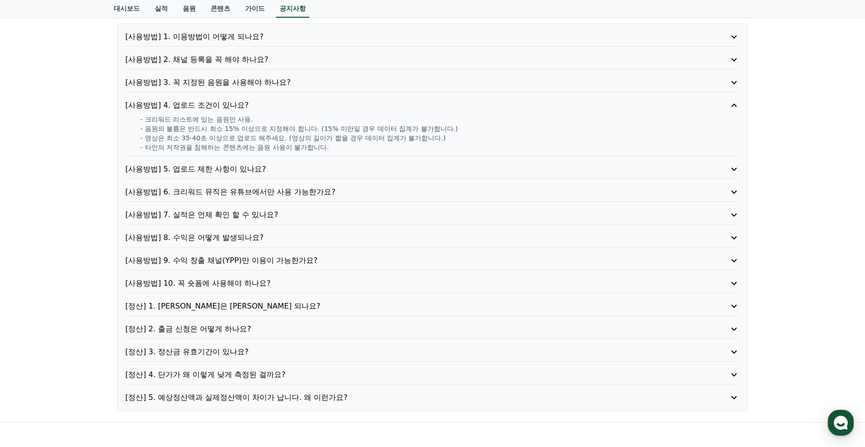
click at [263, 194] on p "[사용방법] 6. 크리워드 뮤직은 유튜브에서만 사용 가능한가요?" at bounding box center [407, 191] width 565 height 11
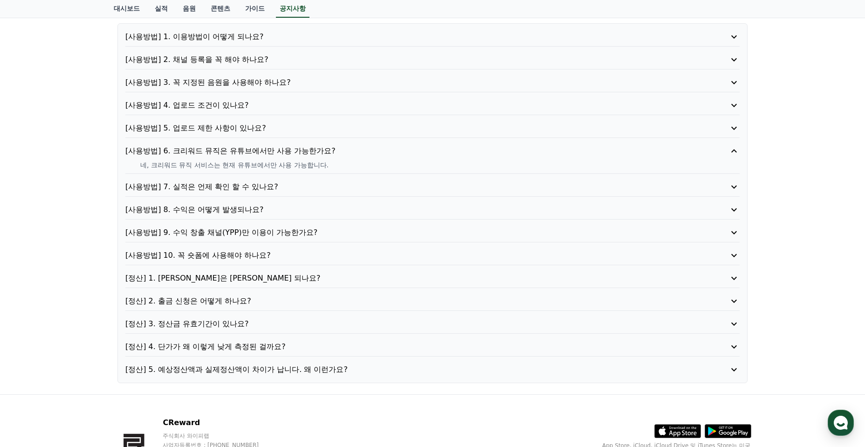
click at [269, 127] on p "[사용방법] 5. 업로드 제한 사항이 있나요?" at bounding box center [407, 128] width 565 height 11
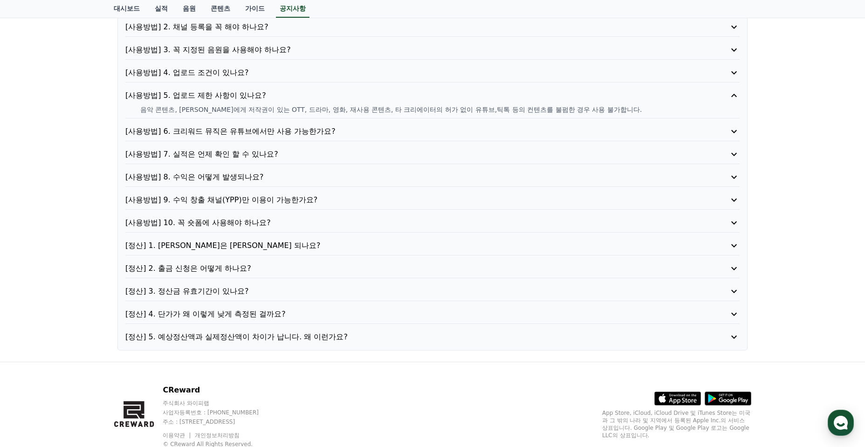
scroll to position [140, 0]
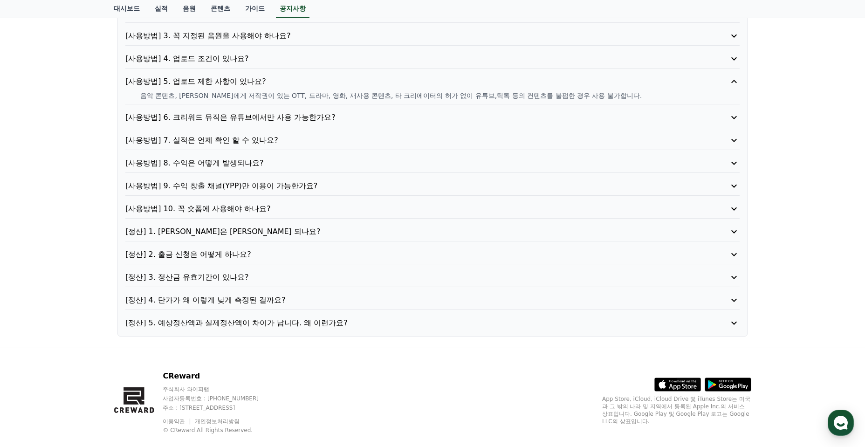
click at [324, 328] on p "[정산] 5. 예상정산액과 실제정산액이 차이가 납니다. 왜 이런가요?" at bounding box center [407, 322] width 565 height 11
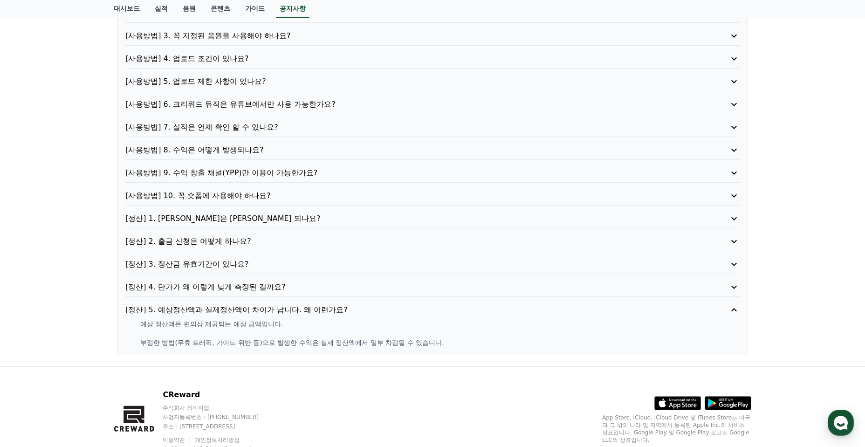
drag, startPoint x: 238, startPoint y: 324, endPoint x: 355, endPoint y: 341, distance: 118.7
click at [332, 341] on div "예상 정산액은 편의상 제공되는 예상 금액입니다. 부정한 방법(무효 트래픽, 가이드 위반 등)으로 발생한 수익은 실제 정산액에서 일부 차감될 수…" at bounding box center [432, 333] width 614 height 28
click at [356, 341] on p "부정한 방법(무효 트래픽, 가이드 위반 등)으로 발생한 수익은 실제 정산액에서 일부 차감될 수 있습니다." at bounding box center [440, 342] width 600 height 9
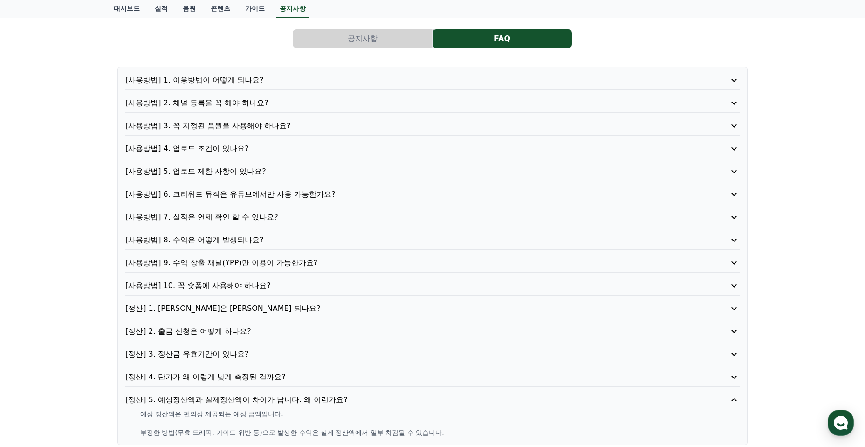
scroll to position [0, 0]
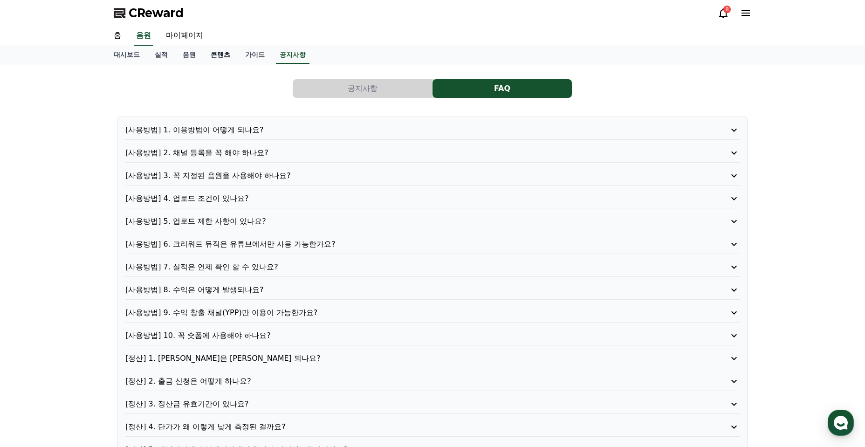
click at [227, 60] on link "콘텐츠" at bounding box center [220, 55] width 34 height 18
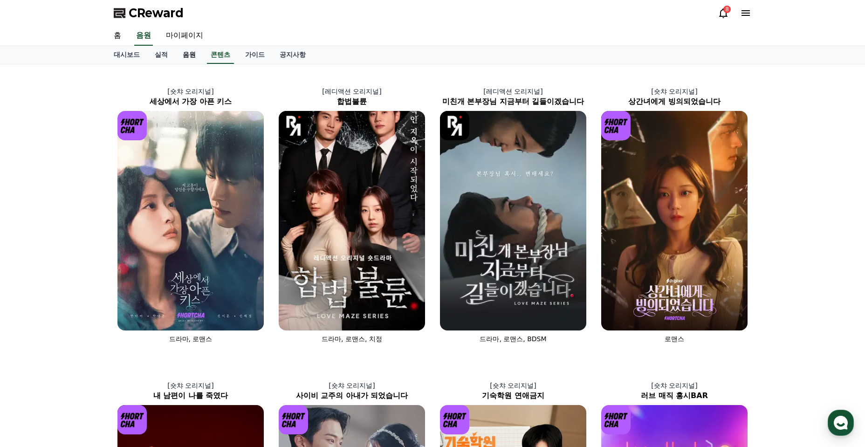
click at [194, 52] on link "음원" at bounding box center [189, 55] width 28 height 18
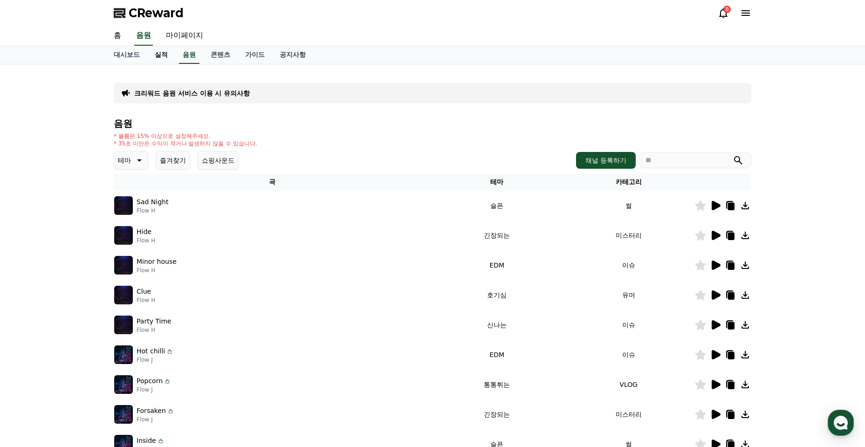
click at [166, 54] on link "실적" at bounding box center [161, 55] width 28 height 18
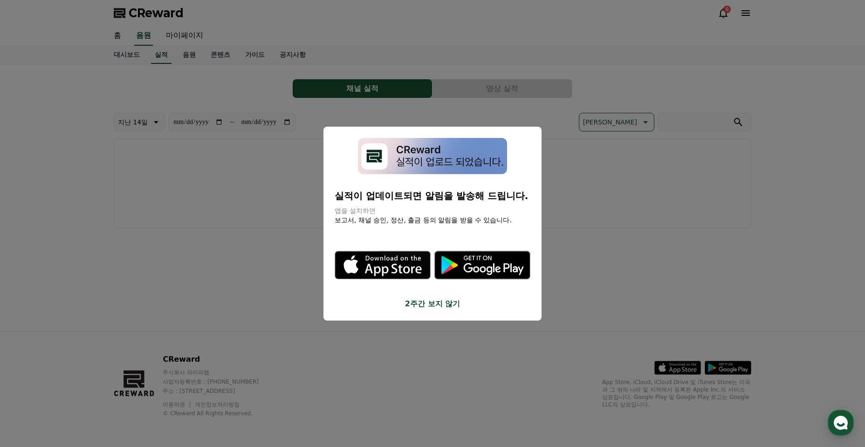
click at [127, 53] on button "close modal" at bounding box center [432, 223] width 865 height 447
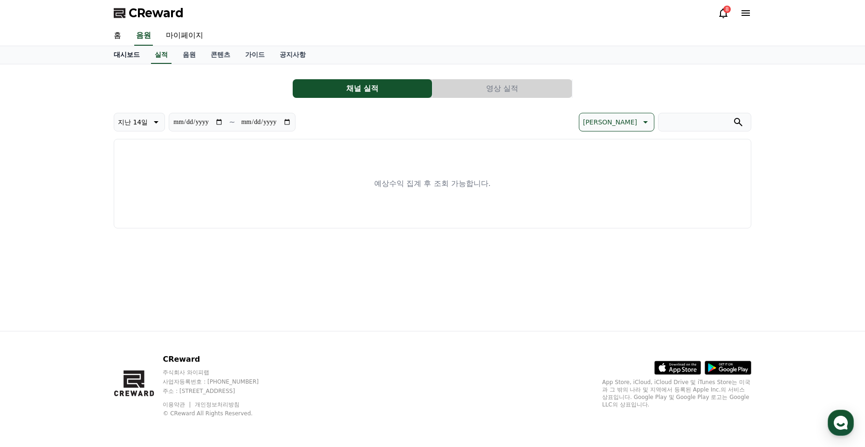
click at [125, 56] on link "대시보드" at bounding box center [126, 55] width 41 height 18
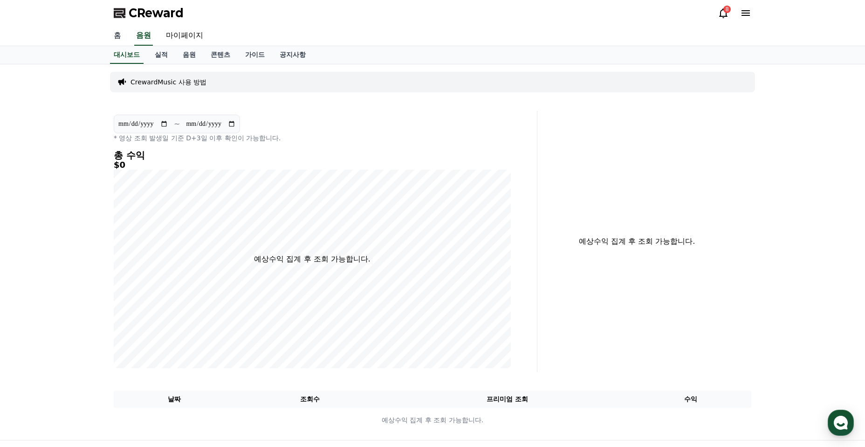
click at [117, 43] on link "홈" at bounding box center [117, 36] width 22 height 20
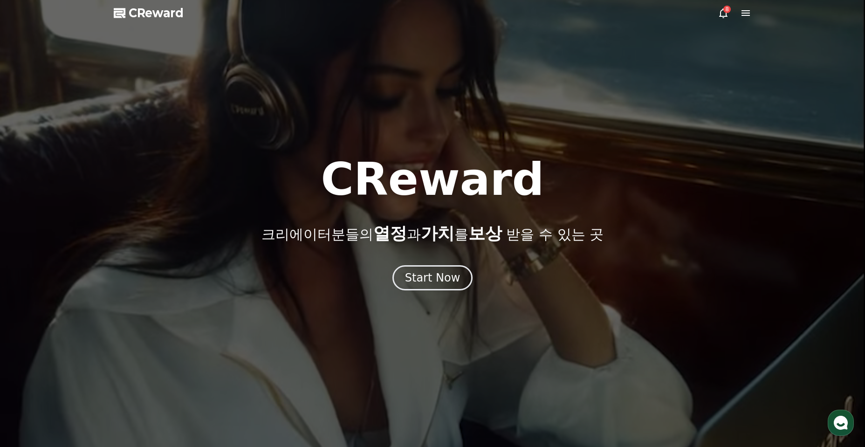
click at [170, 16] on span "CReward" at bounding box center [156, 13] width 55 height 15
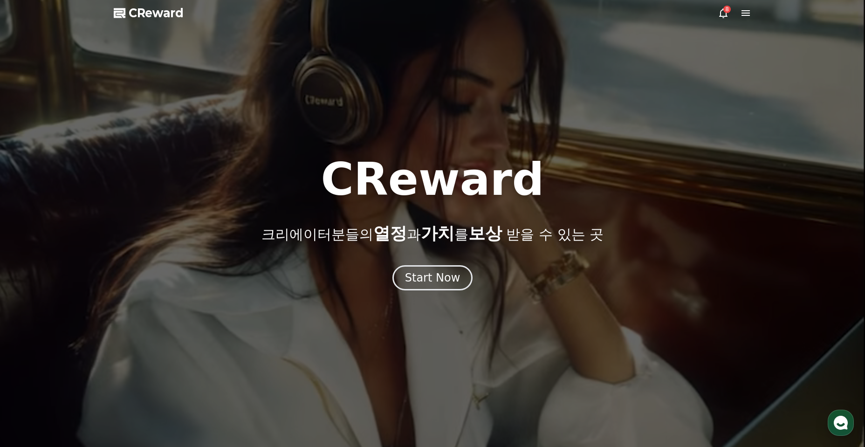
click at [741, 12] on icon at bounding box center [745, 12] width 11 height 11
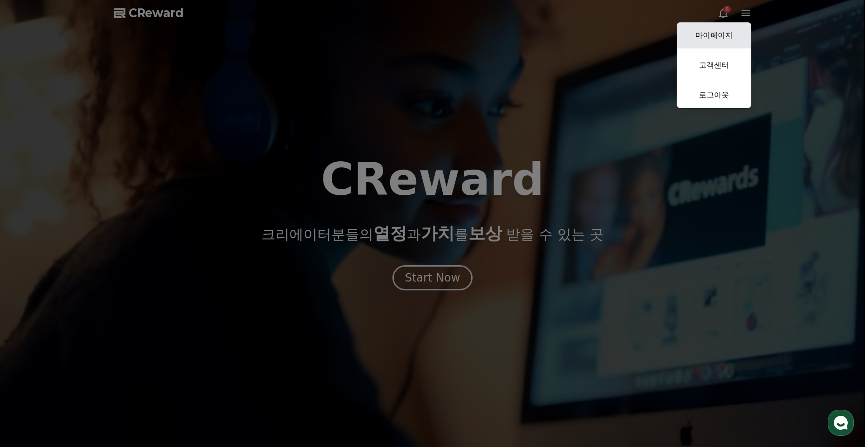
click at [727, 30] on link "마이페이지" at bounding box center [714, 35] width 75 height 26
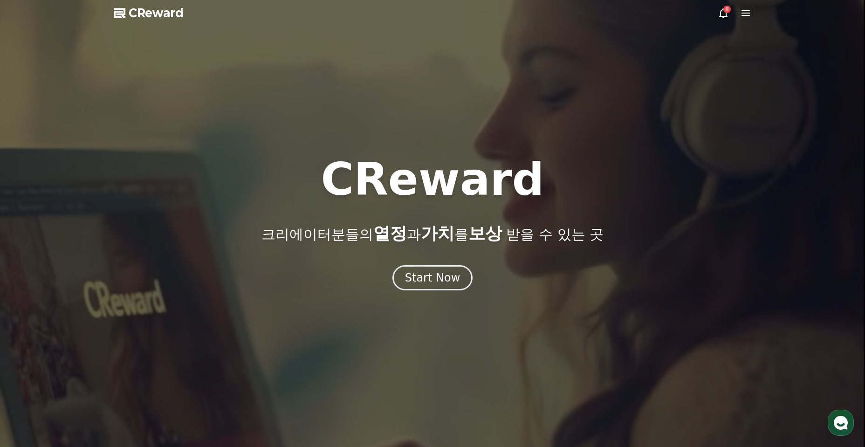
select select "**********"
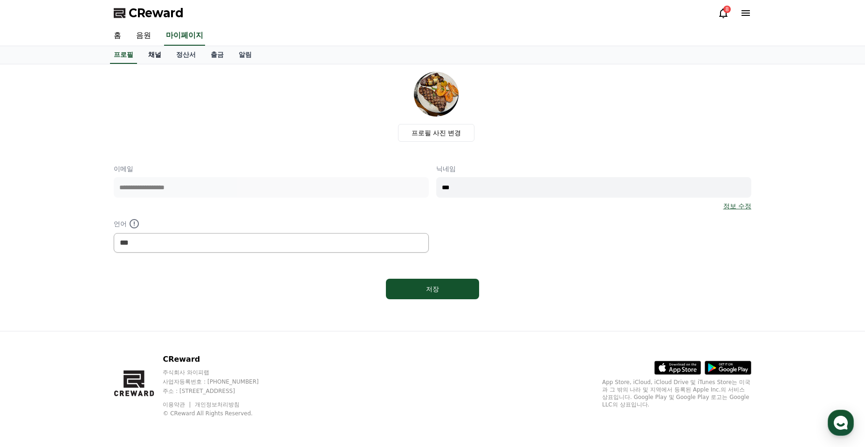
click at [162, 55] on link "채널" at bounding box center [155, 55] width 28 height 18
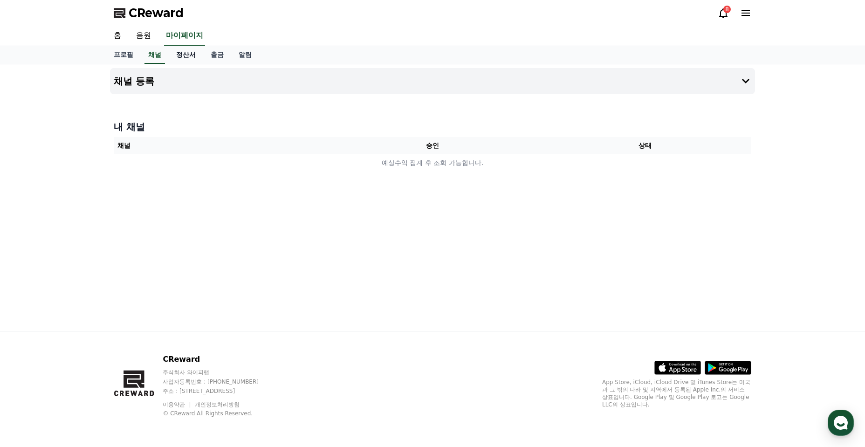
click at [183, 57] on link "정산서" at bounding box center [186, 55] width 34 height 18
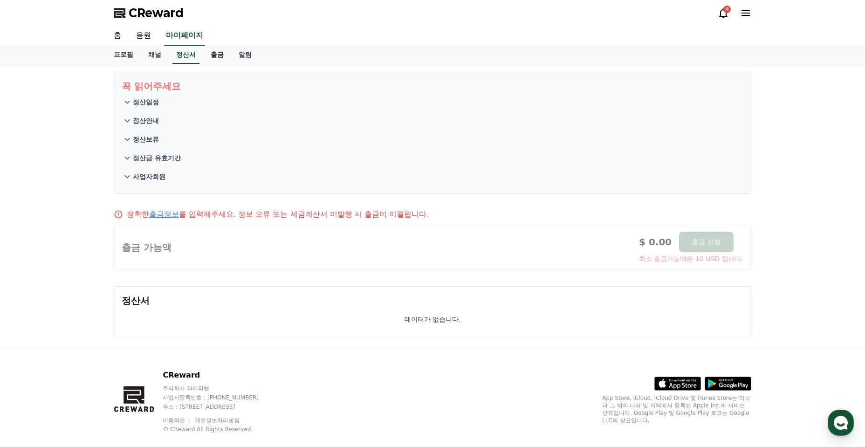
click at [217, 53] on link "출금" at bounding box center [217, 55] width 28 height 18
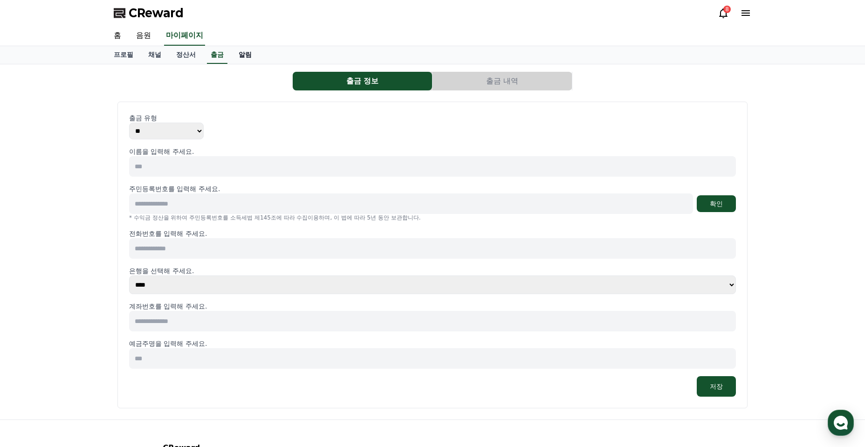
click at [245, 57] on link "알림" at bounding box center [245, 55] width 28 height 18
